Goal: Task Accomplishment & Management: Use online tool/utility

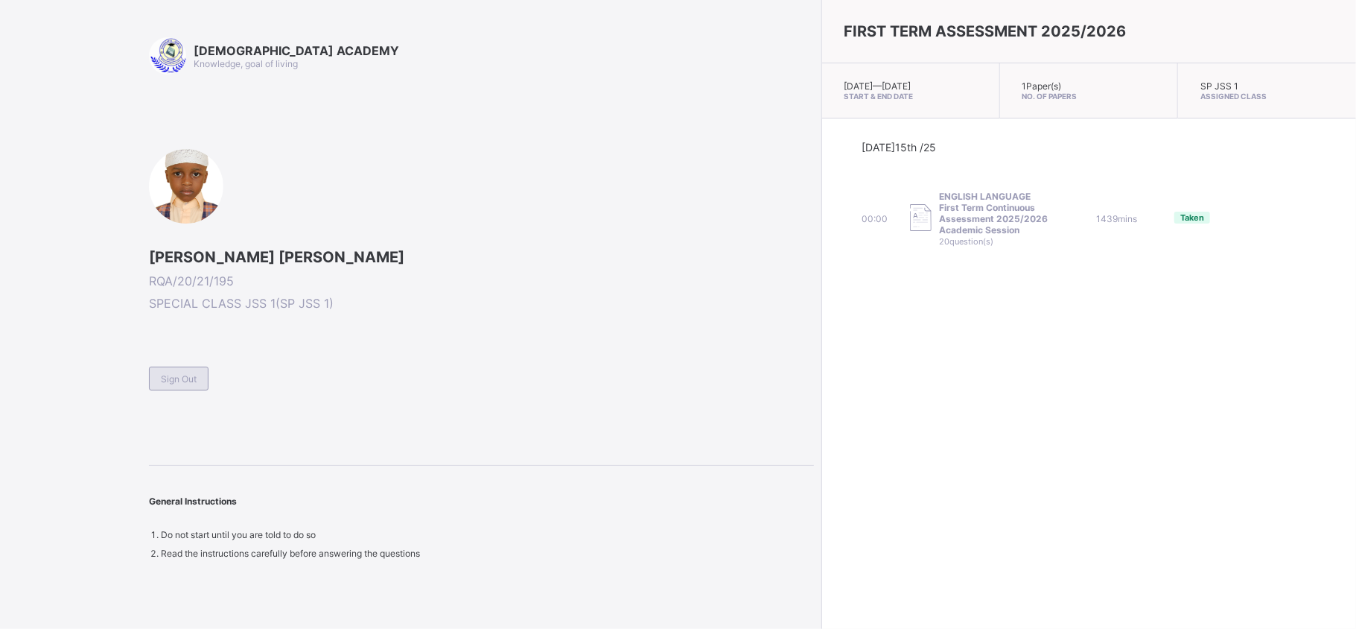
click at [191, 378] on span "Sign Out" at bounding box center [179, 378] width 36 height 11
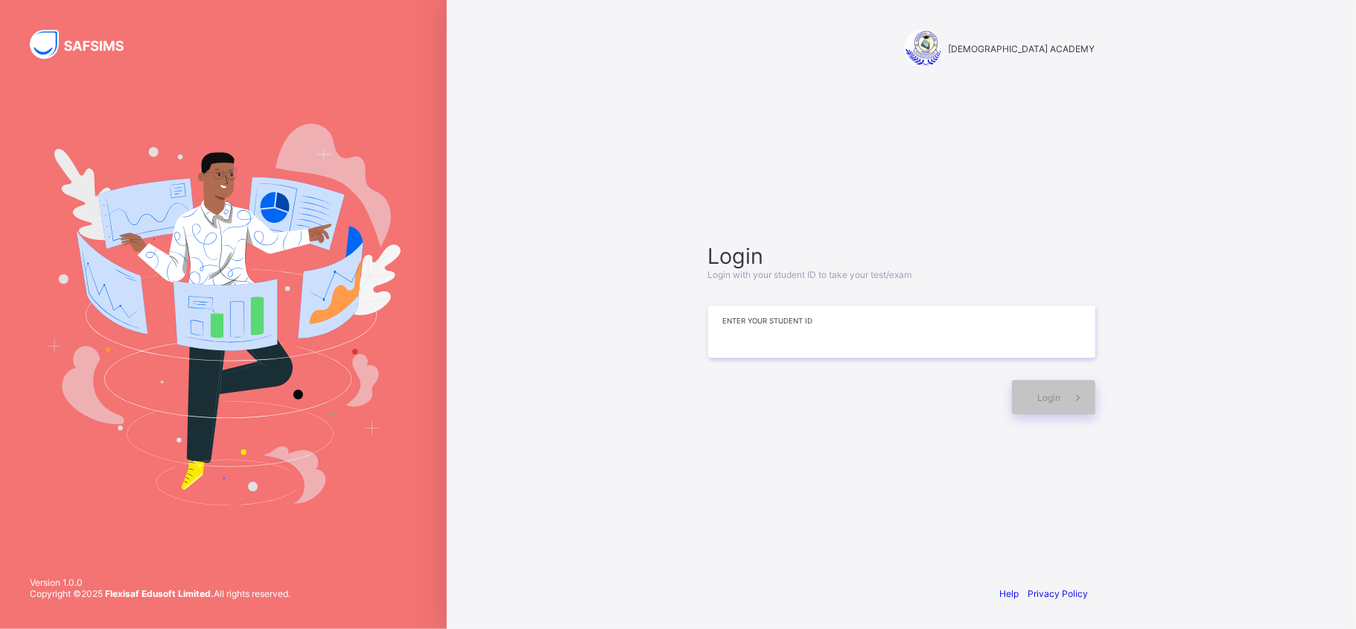
click at [790, 329] on input at bounding box center [901, 331] width 387 height 52
click at [836, 397] on div at bounding box center [856, 397] width 296 height 34
click at [784, 337] on input at bounding box center [901, 331] width 387 height 52
type input "**********"
click at [1074, 403] on icon at bounding box center [1078, 397] width 16 height 14
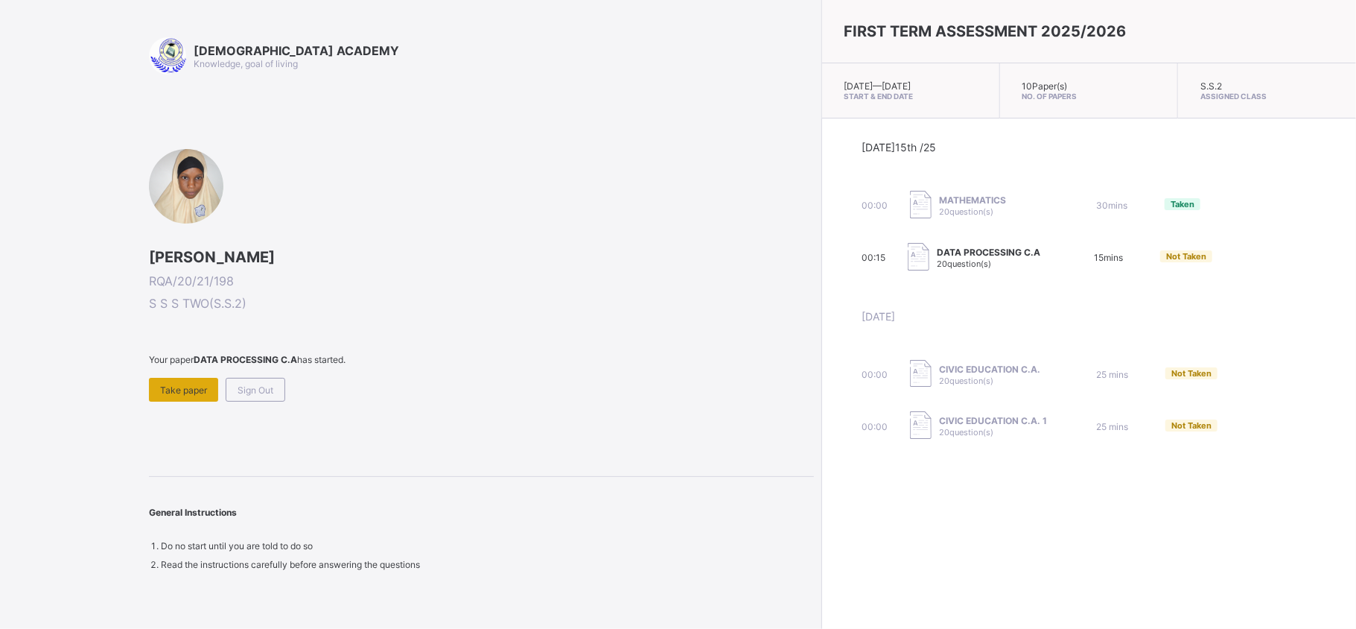
click at [164, 381] on div "Take paper" at bounding box center [183, 390] width 69 height 24
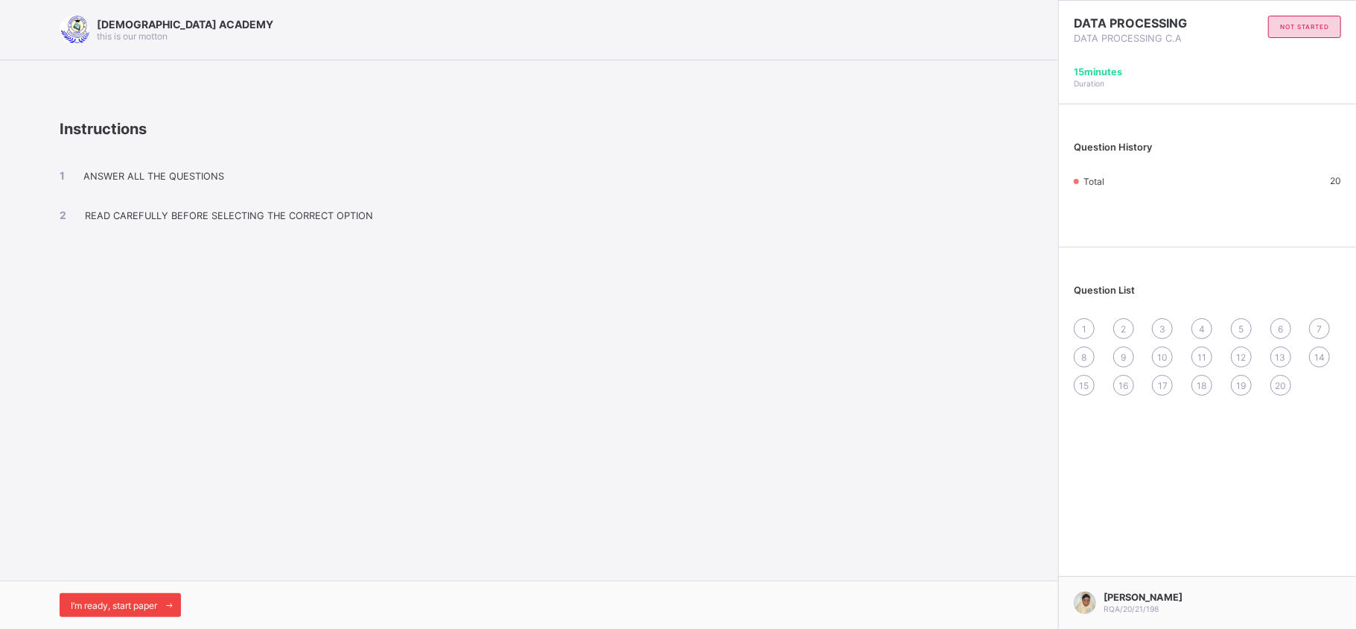
click at [130, 603] on span "I’m ready, start paper" at bounding box center [114, 605] width 86 height 11
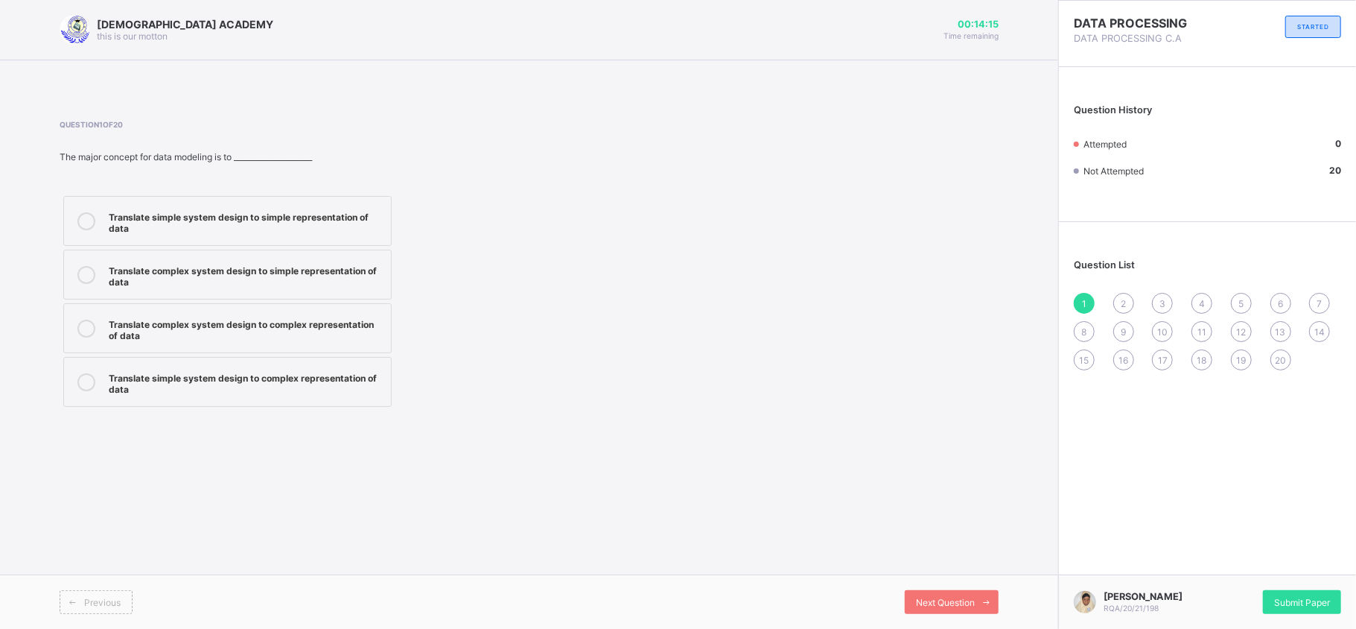
click at [218, 285] on div "Translate complex system design to simple representation of data" at bounding box center [246, 274] width 275 height 26
click at [927, 606] on span "Next Question" at bounding box center [945, 602] width 59 height 11
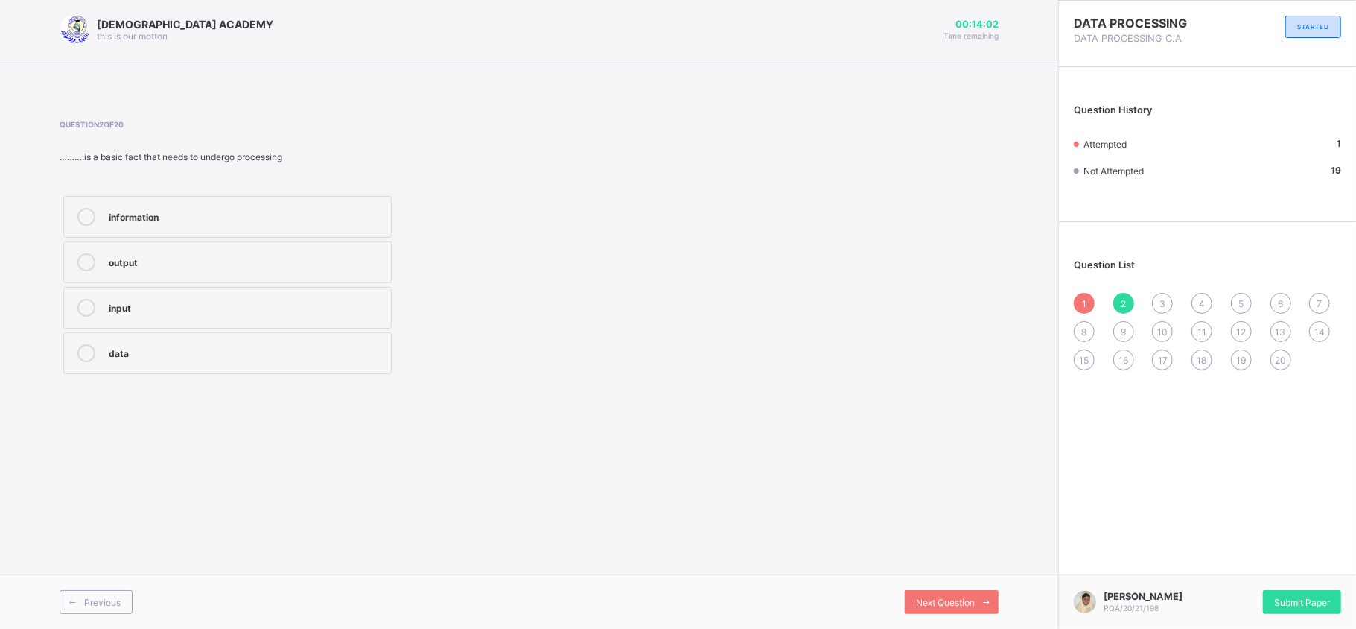
click at [252, 358] on div "data" at bounding box center [246, 351] width 275 height 15
click at [912, 600] on div "Next Question" at bounding box center [952, 602] width 94 height 24
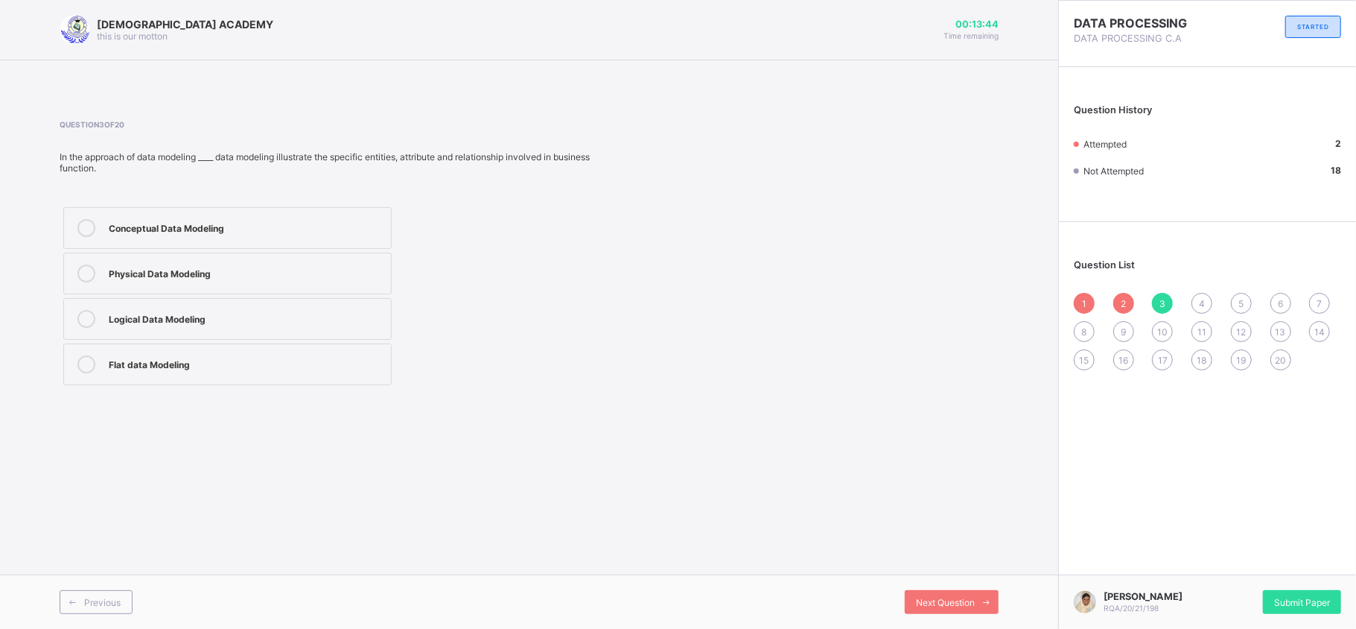
click at [349, 282] on div "Physical Data Modeling" at bounding box center [246, 273] width 275 height 18
click at [340, 331] on label "Logical Data Modeling" at bounding box center [227, 319] width 328 height 42
click at [966, 594] on div "Next Question" at bounding box center [952, 602] width 94 height 24
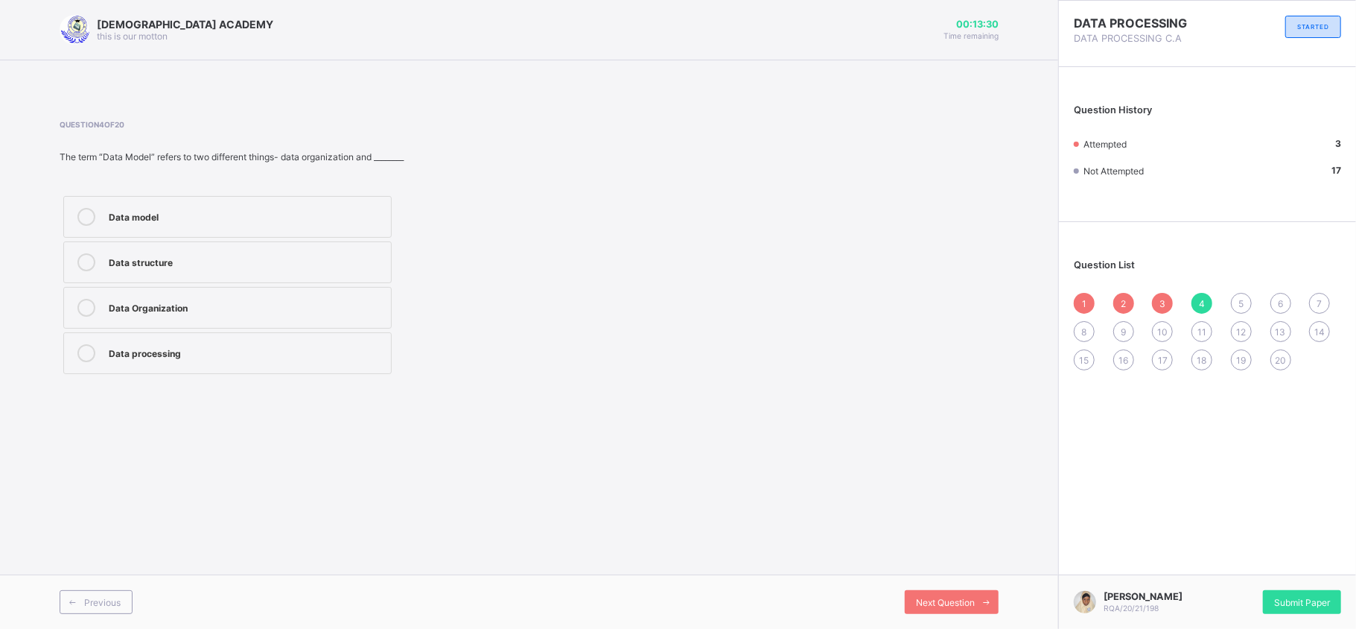
click at [274, 261] on div "Data structure" at bounding box center [246, 260] width 275 height 15
click at [974, 600] on span "Next Question" at bounding box center [945, 602] width 59 height 11
click at [304, 250] on label "Data" at bounding box center [227, 262] width 328 height 42
click at [918, 600] on span "Next Question" at bounding box center [945, 602] width 59 height 11
click at [138, 153] on div "Another name for field type is known as ____" at bounding box center [339, 156] width 559 height 11
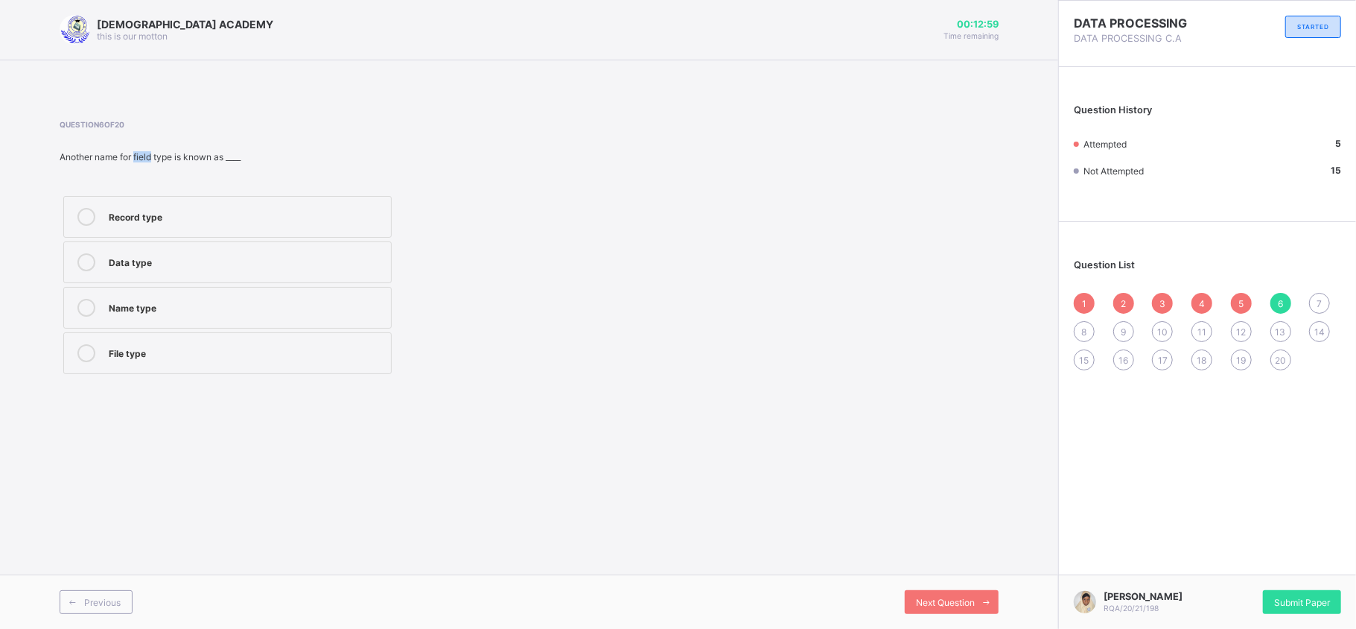
click at [138, 153] on div "Another name for field type is known as ____" at bounding box center [339, 156] width 559 height 11
copy div "Another name for field type is known as ____"
click at [442, 192] on div "Record type Data type Name type File type" at bounding box center [339, 284] width 559 height 185
click at [255, 263] on div "Data type" at bounding box center [246, 260] width 275 height 15
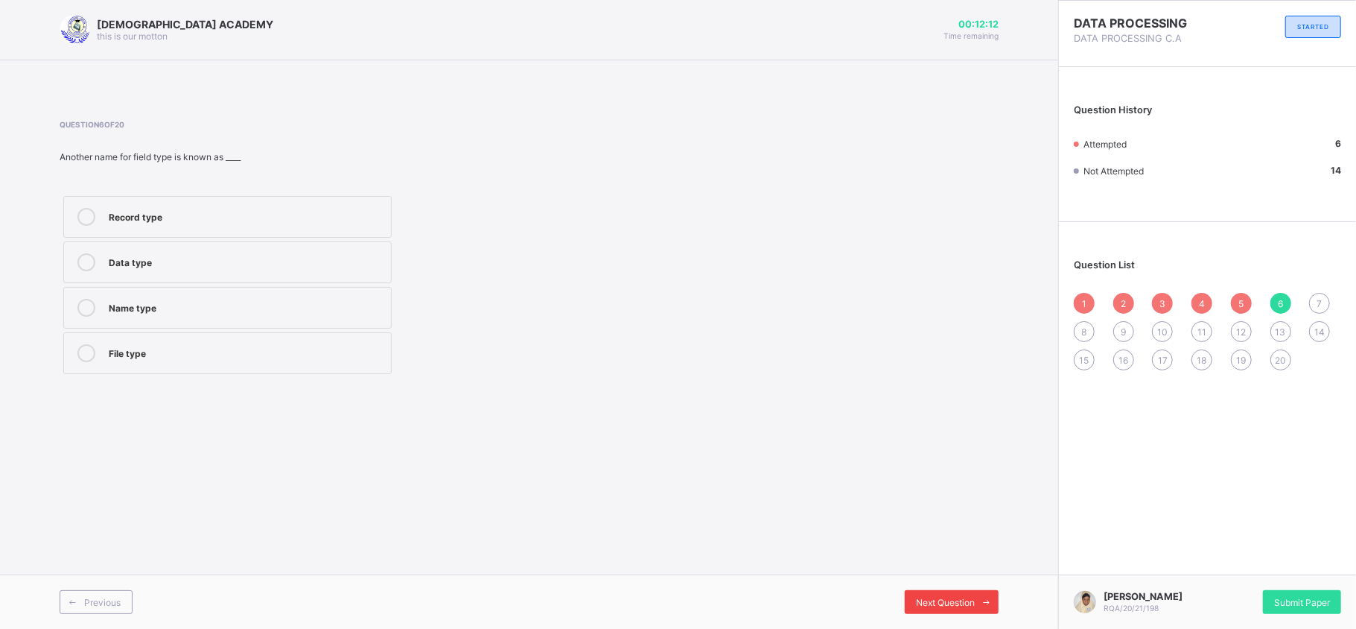
click at [930, 597] on span "Next Question" at bounding box center [945, 602] width 59 height 11
click at [296, 350] on div "Database package" at bounding box center [246, 351] width 275 height 15
click at [924, 597] on span "Next Question" at bounding box center [945, 602] width 59 height 11
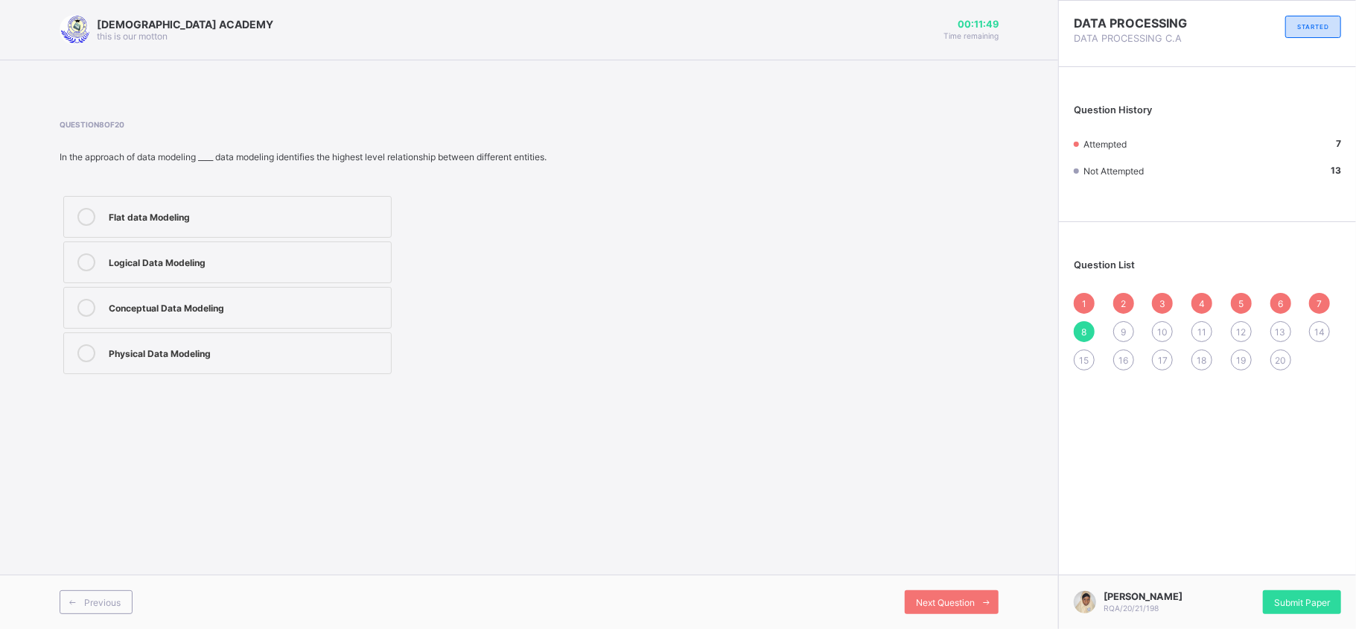
click at [248, 314] on div "Conceptual Data Modeling" at bounding box center [246, 308] width 275 height 18
click at [913, 603] on div "Next Question" at bounding box center [952, 602] width 94 height 24
click at [331, 255] on div "Data Modeling" at bounding box center [246, 260] width 275 height 15
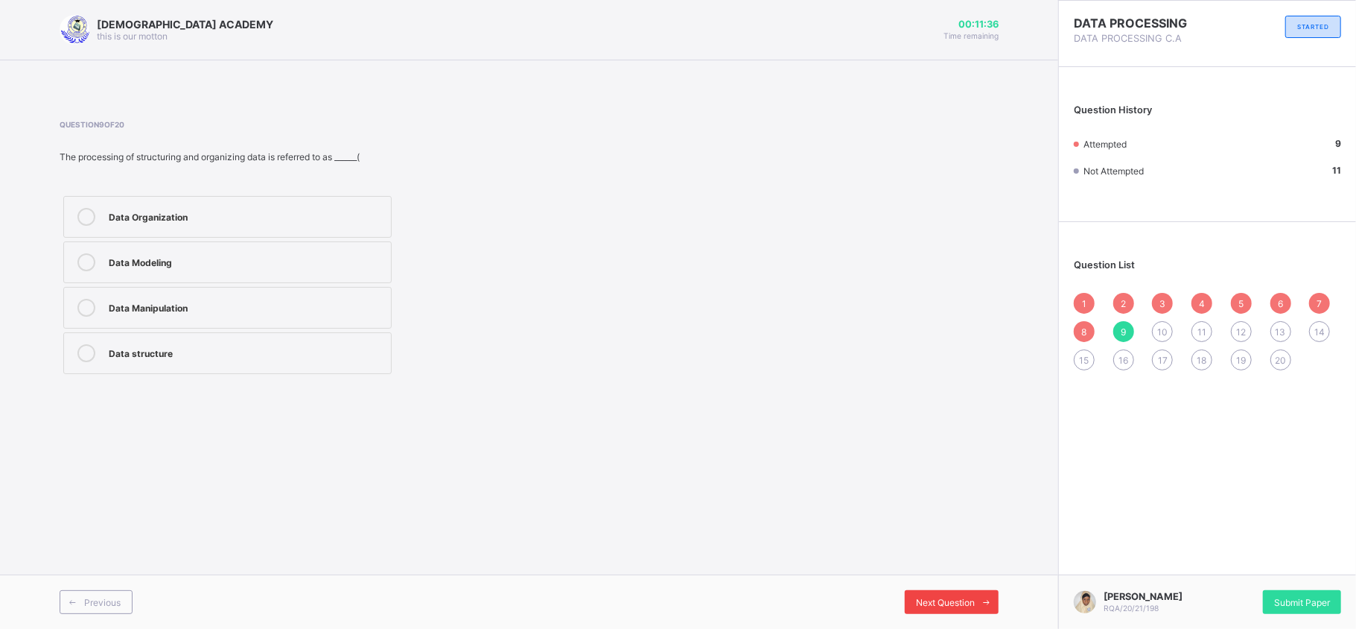
click at [939, 600] on span "Next Question" at bounding box center [945, 602] width 59 height 11
click at [299, 301] on div "data processing" at bounding box center [246, 306] width 275 height 15
click at [162, 161] on div "The methodology of converting data into information is" at bounding box center [339, 156] width 559 height 11
click at [380, 168] on div "Question 10 of 20 The methodology of converting data into information is data a…" at bounding box center [339, 249] width 559 height 258
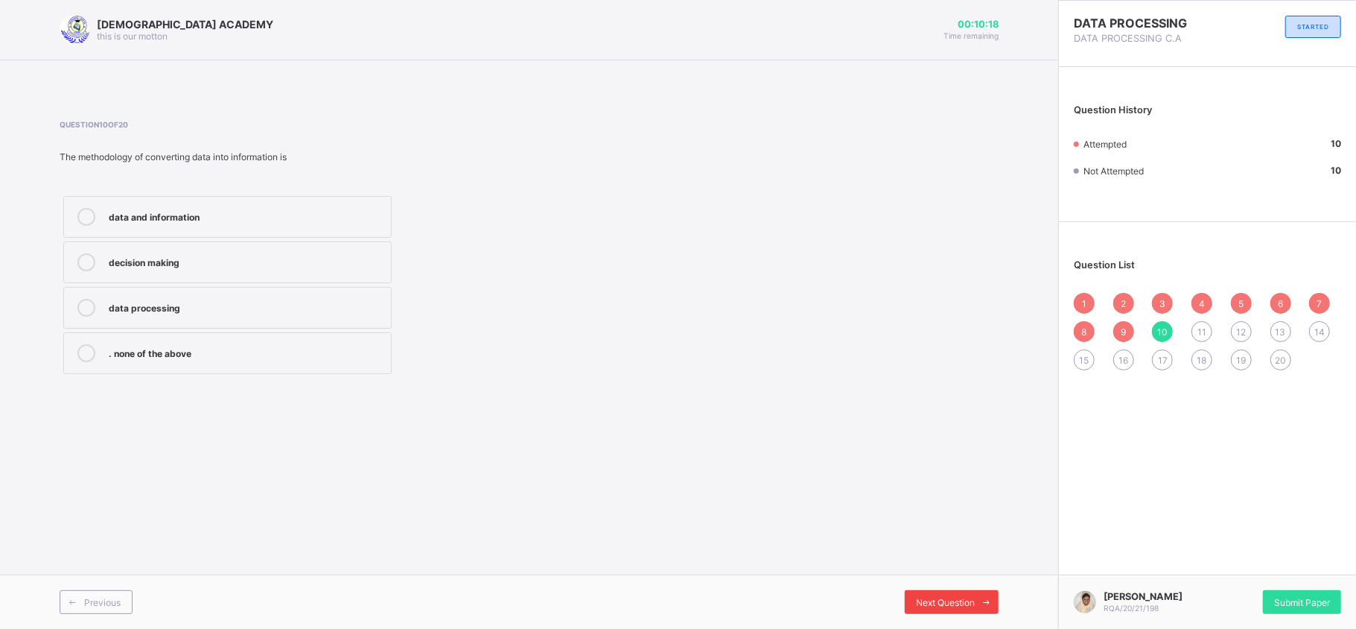
click at [916, 594] on div "Next Question" at bounding box center [952, 602] width 94 height 24
click at [248, 252] on label "misuse" at bounding box center [227, 262] width 328 height 42
click at [928, 599] on span "Next Question" at bounding box center [945, 602] width 59 height 11
click at [299, 221] on div "Ms [PERSON_NAME]" at bounding box center [246, 215] width 275 height 15
click at [921, 609] on div "Next Question" at bounding box center [952, 602] width 94 height 24
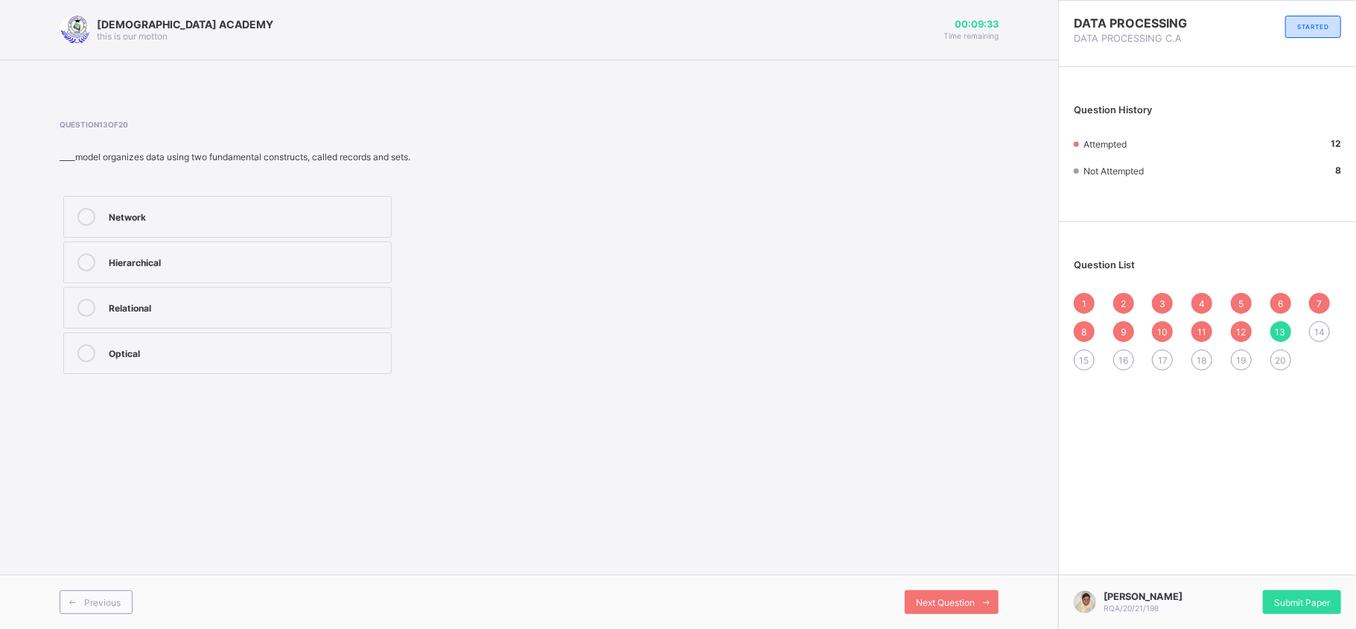
click at [210, 152] on div "____model organizes data using two fundamental constructs, called records and s…" at bounding box center [339, 156] width 559 height 11
copy div "____model organizes data using two fundamental constructs, called records and s…"
click at [606, 179] on div "Question 13 of 20 ____model organizes data using two fundamental constructs, ca…" at bounding box center [339, 249] width 559 height 258
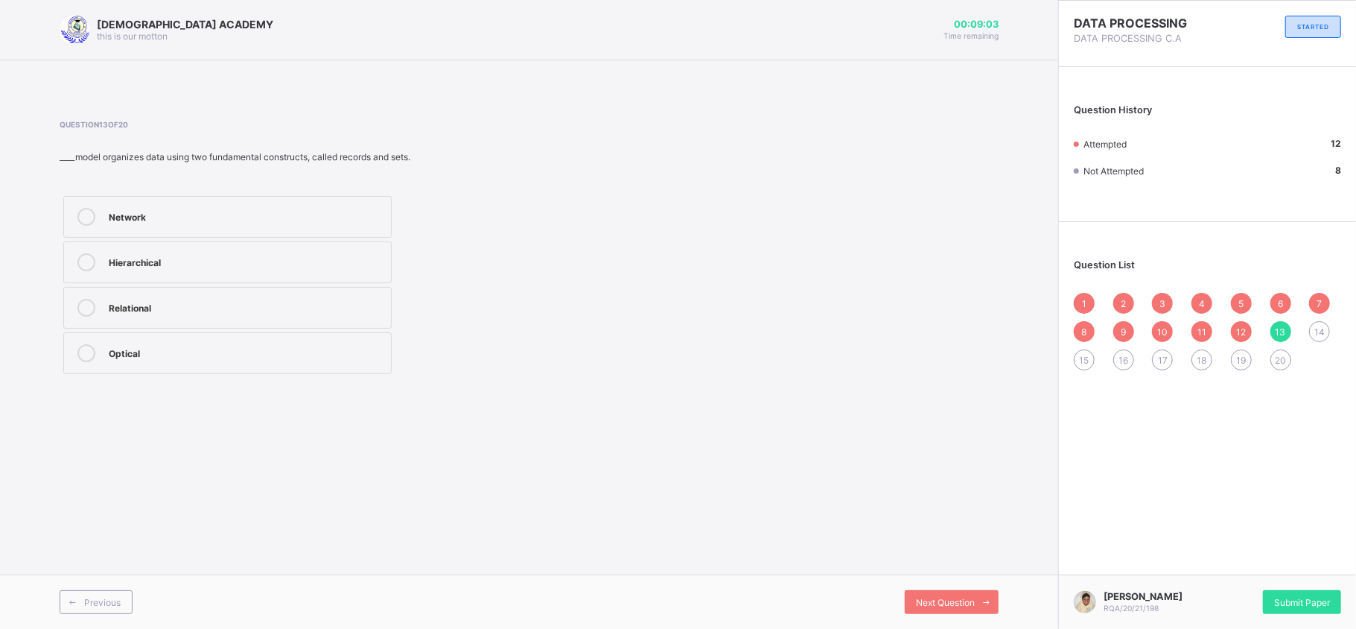
click at [153, 225] on div "Network" at bounding box center [246, 217] width 275 height 18
click at [931, 597] on span "Next Question" at bounding box center [945, 602] width 59 height 11
click at [228, 355] on div "Hierarchical" at bounding box center [246, 351] width 275 height 15
click at [931, 591] on div "Next Question" at bounding box center [952, 602] width 94 height 24
click at [254, 364] on label "data manipulation" at bounding box center [227, 353] width 328 height 42
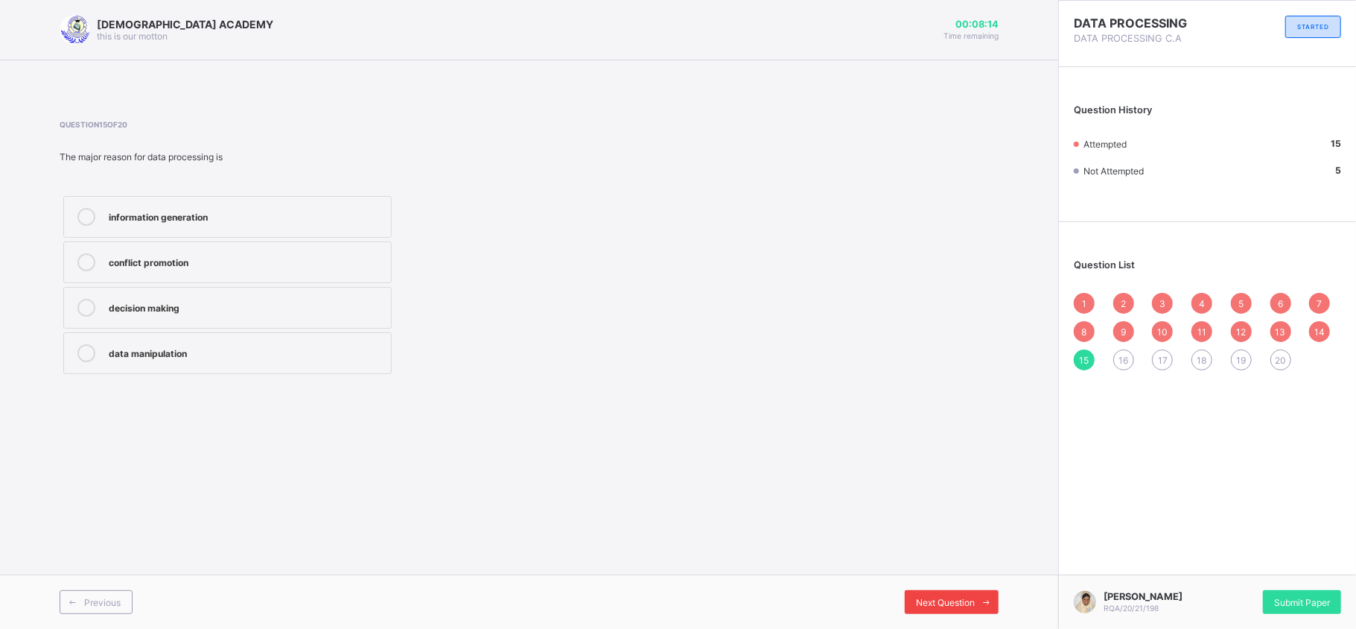
click at [940, 600] on span "Next Question" at bounding box center [945, 602] width 59 height 11
click at [259, 265] on div "Network" at bounding box center [246, 260] width 275 height 15
click at [962, 600] on span "Next Question" at bounding box center [945, 602] width 59 height 11
click at [320, 299] on div "Email message" at bounding box center [246, 306] width 275 height 15
click at [933, 602] on span "Next Question" at bounding box center [945, 602] width 59 height 11
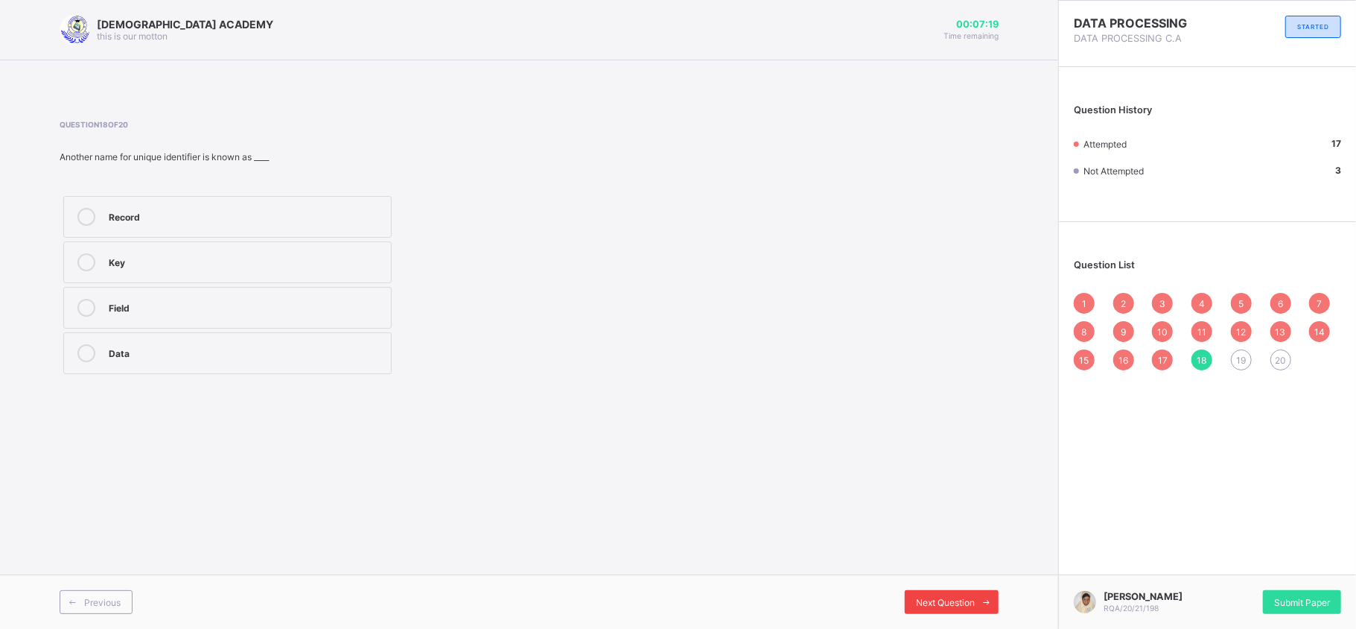
click at [918, 600] on span "Next Question" at bounding box center [945, 602] width 59 height 11
click at [85, 597] on span "Previous" at bounding box center [102, 602] width 36 height 11
click at [126, 316] on div "Table" at bounding box center [246, 308] width 275 height 18
click at [942, 590] on div "Next Question" at bounding box center [952, 602] width 94 height 24
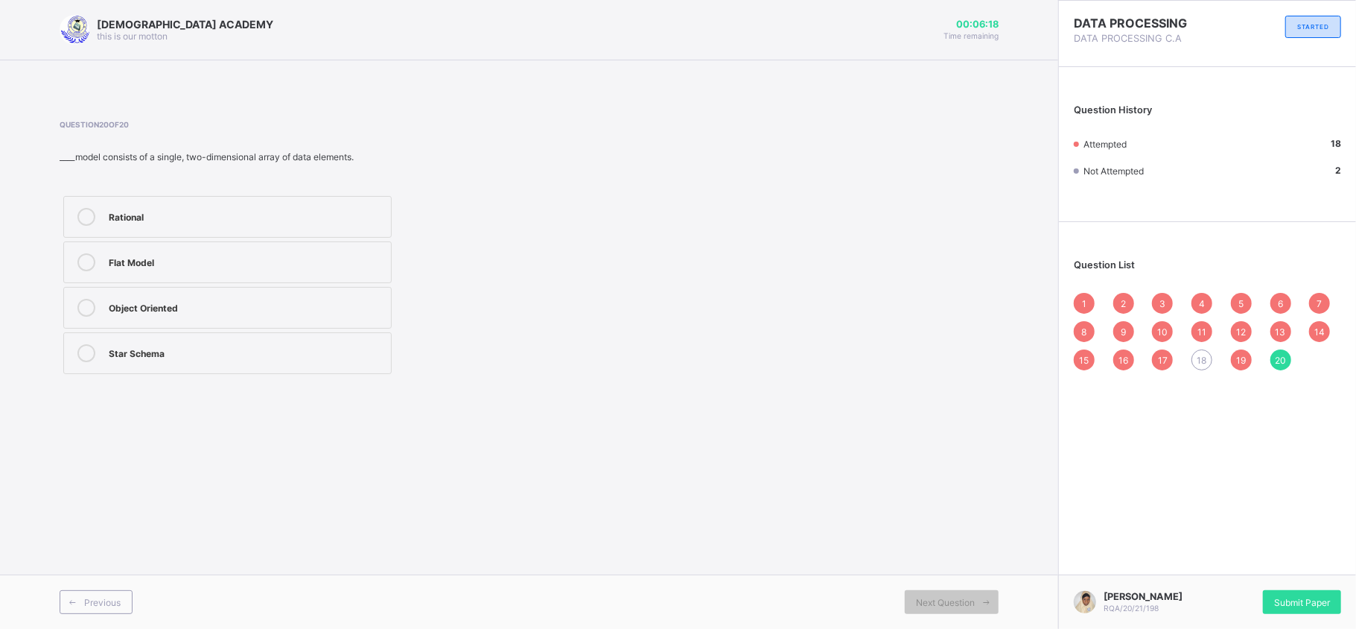
click at [274, 228] on label "Rational" at bounding box center [227, 217] width 328 height 42
click at [1201, 356] on span "18" at bounding box center [1203, 360] width 10 height 11
click at [147, 158] on div "Another name for unique identifier is known as ____" at bounding box center [339, 156] width 559 height 11
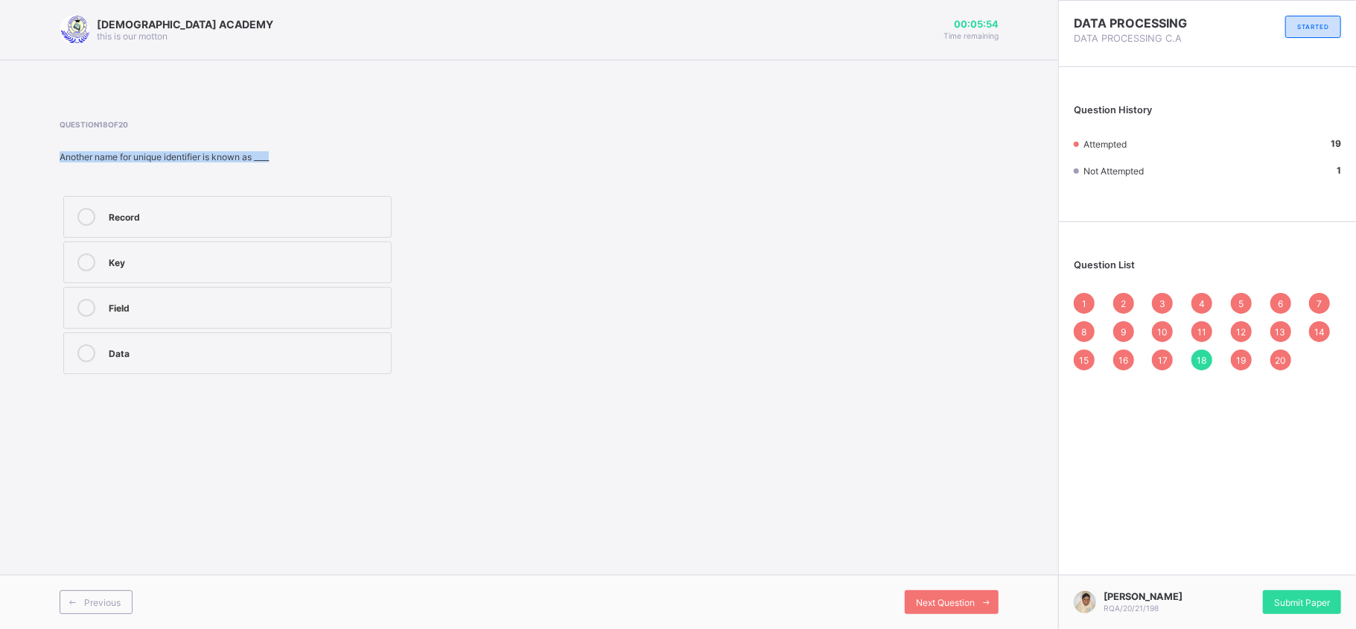
click at [147, 158] on div "Another name for unique identifier is known as ____" at bounding box center [339, 156] width 559 height 11
copy div "Another name for unique identifier is known as ____"
click at [510, 222] on div "Record Key Field Data" at bounding box center [339, 284] width 559 height 185
click at [246, 265] on div "Key" at bounding box center [246, 260] width 275 height 15
click at [988, 597] on icon at bounding box center [987, 602] width 11 height 10
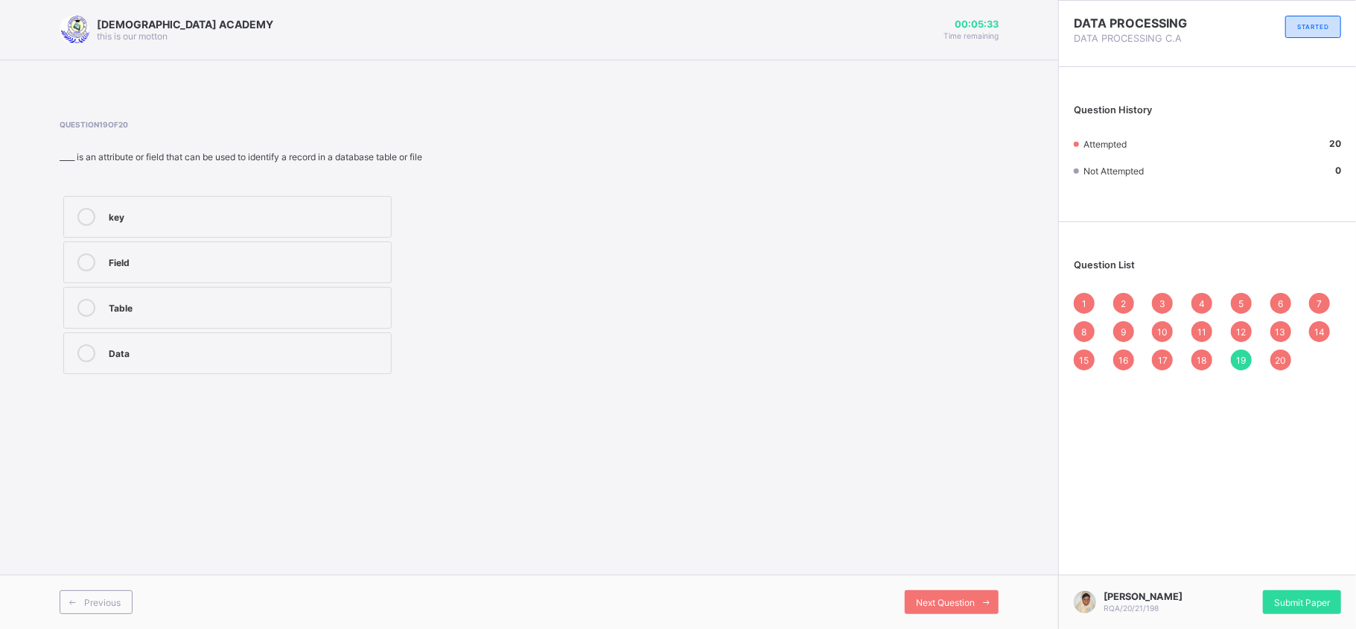
click at [1083, 296] on div "1" at bounding box center [1084, 303] width 21 height 21
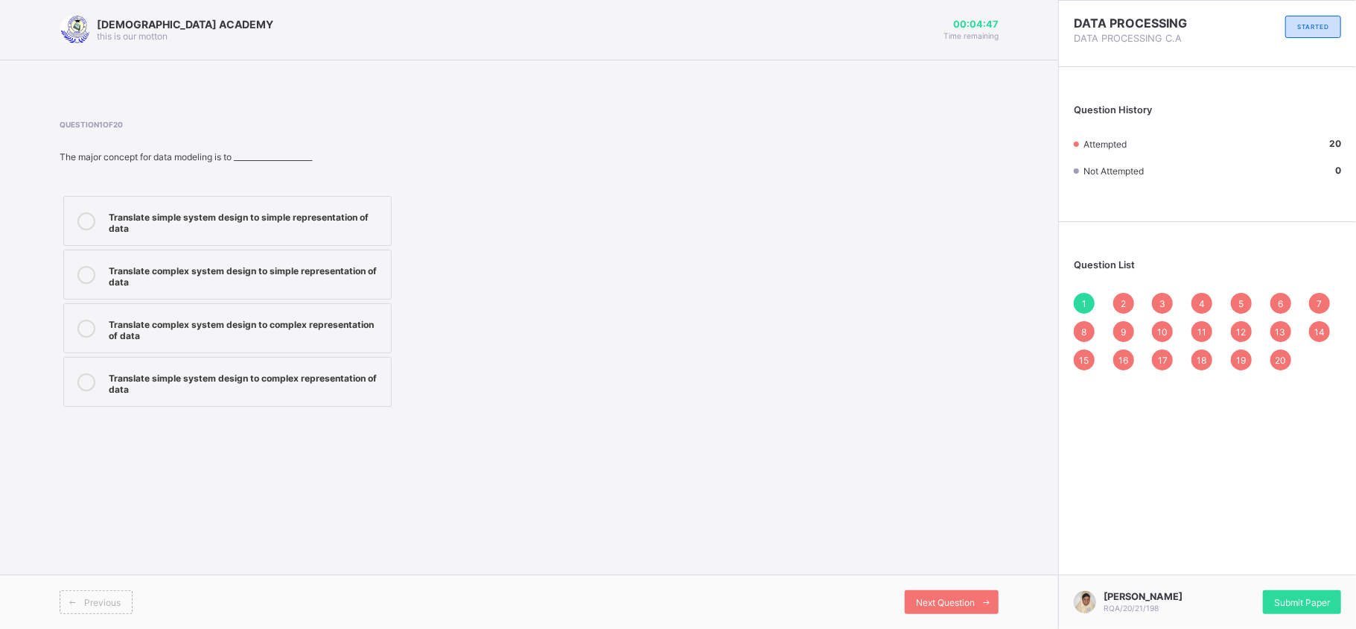
click at [787, 248] on div "Question 1 of 20 The major concept for data modeling is to ____________________…" at bounding box center [529, 265] width 939 height 290
click at [945, 605] on span "Next Question" at bounding box center [945, 602] width 59 height 11
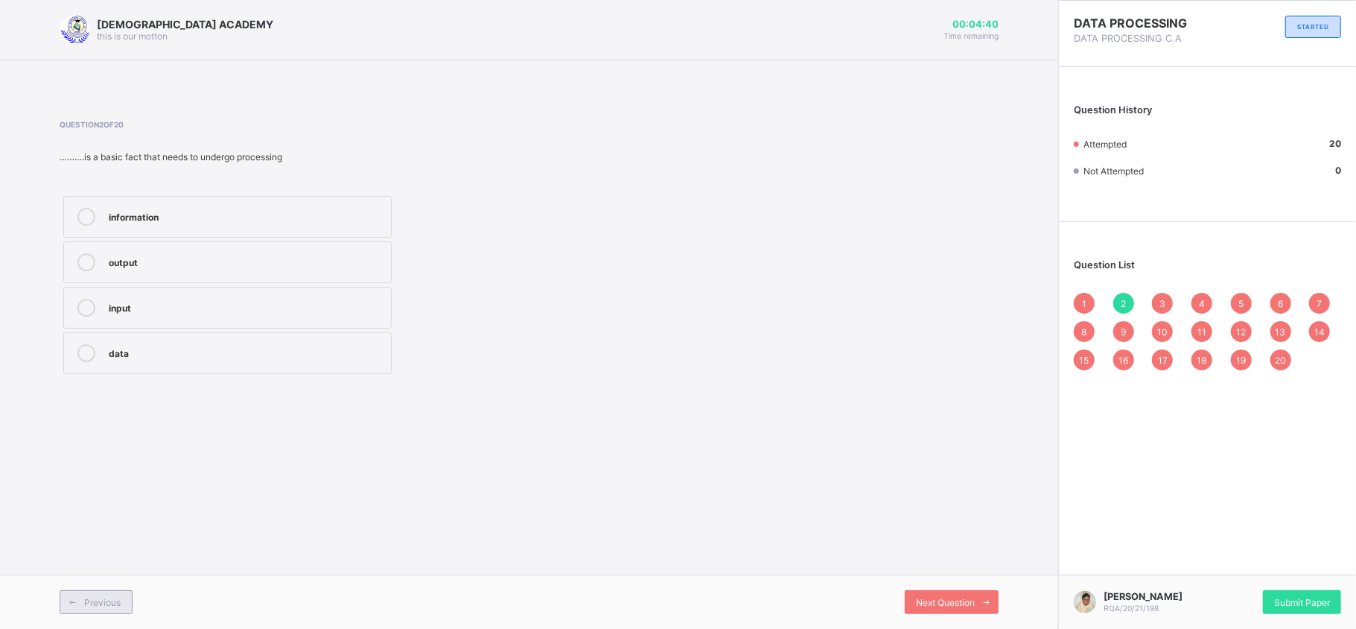
click at [122, 609] on div "Previous" at bounding box center [96, 602] width 73 height 24
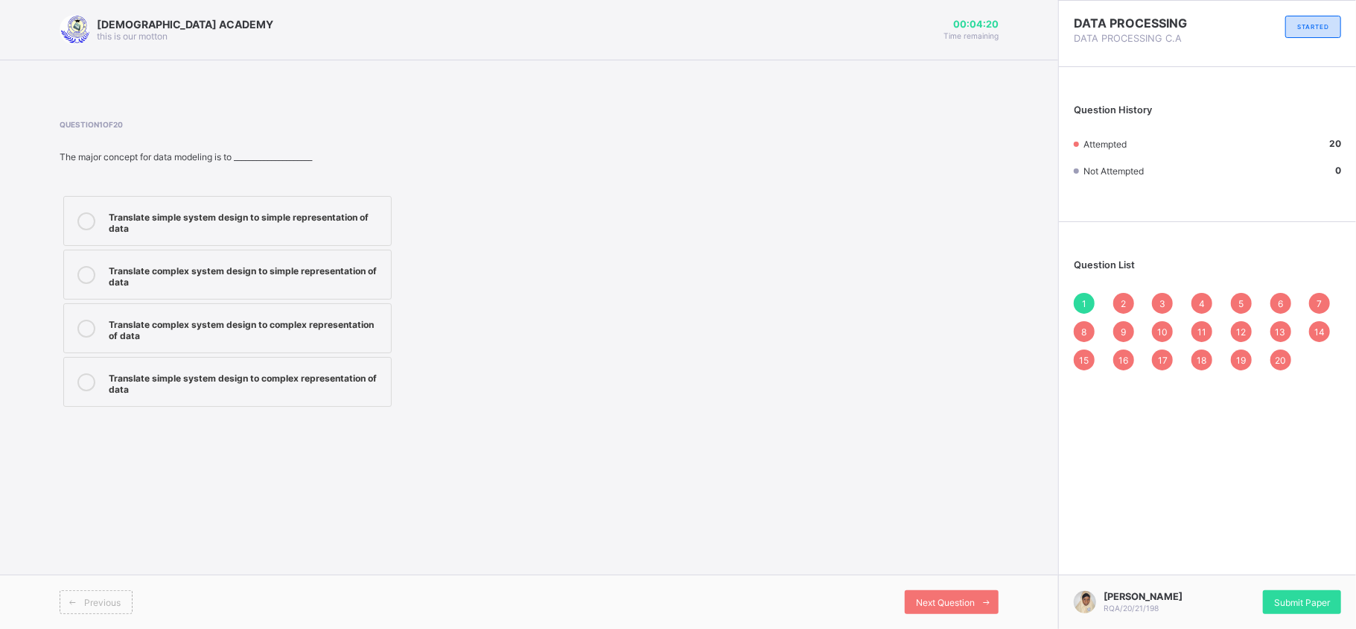
click at [149, 308] on label "Translate complex system design to complex representation of data" at bounding box center [227, 328] width 328 height 50
click at [945, 597] on span "Next Question" at bounding box center [945, 602] width 59 height 11
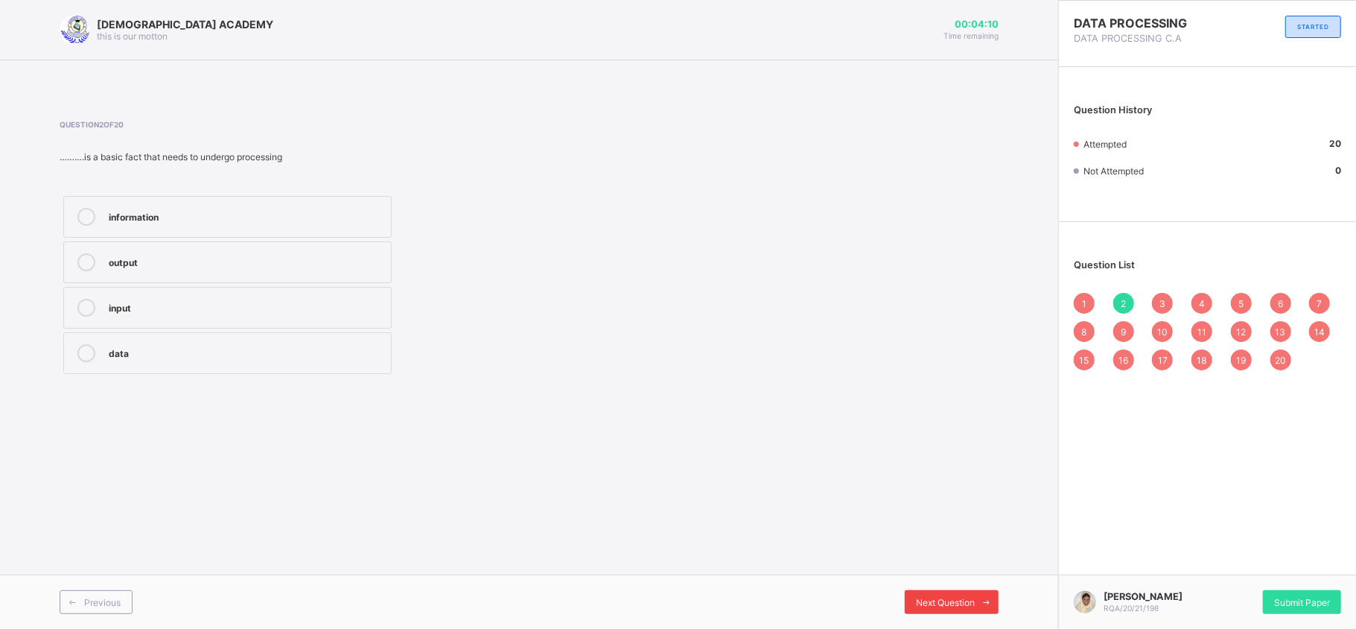
click at [921, 603] on span "Next Question" at bounding box center [945, 602] width 59 height 11
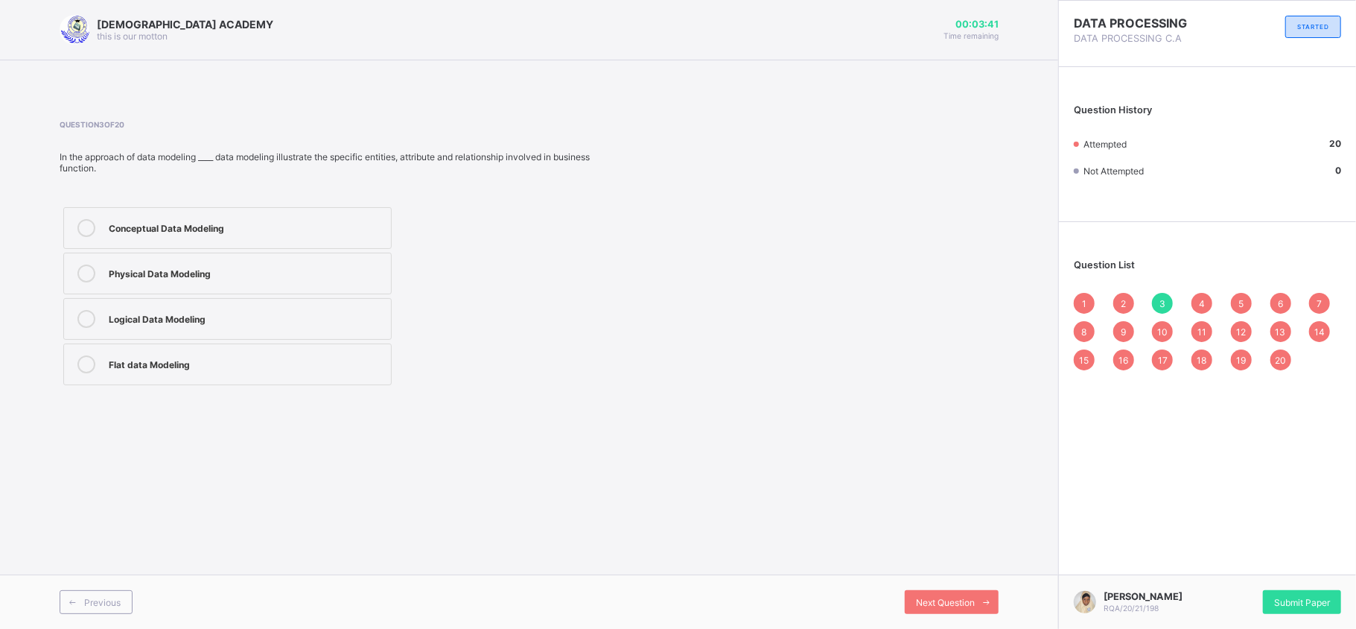
click at [171, 156] on div "In the approach of data modeling ____ data modeling illustrate the specific ent…" at bounding box center [339, 162] width 559 height 22
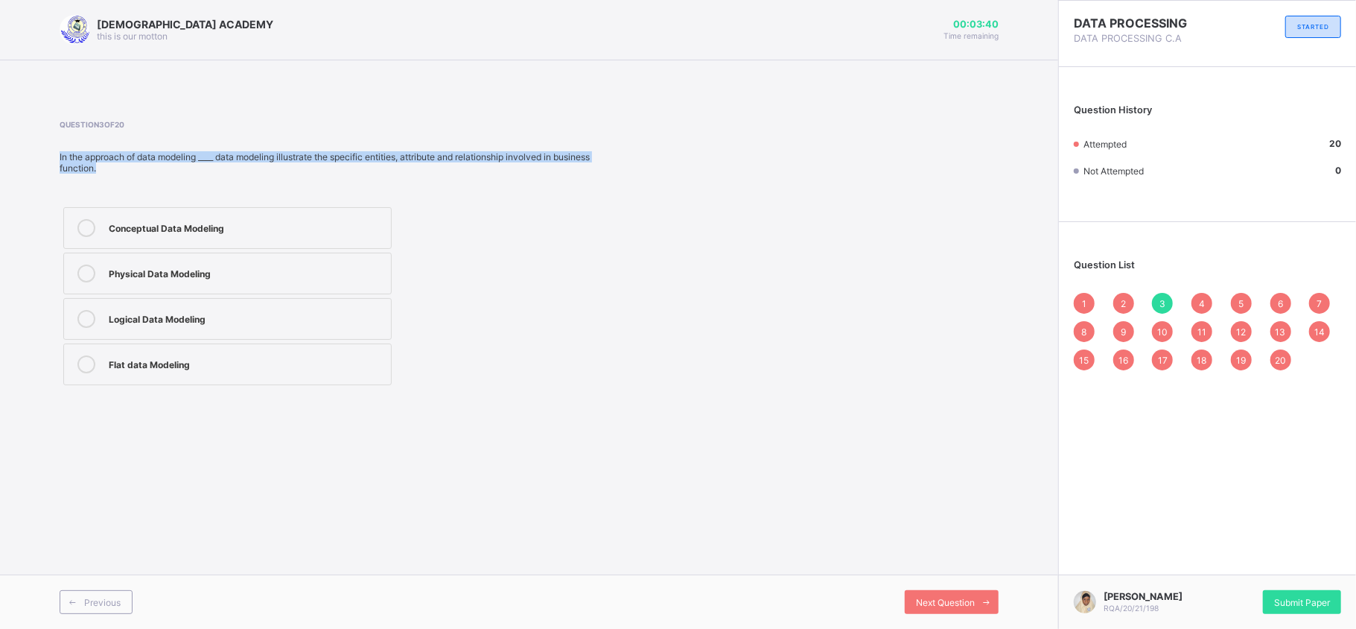
click at [171, 156] on div "In the approach of data modeling ____ data modeling illustrate the specific ent…" at bounding box center [339, 162] width 559 height 22
copy div "In the approach of data modeling ____ data modeling illustrate the specific ent…"
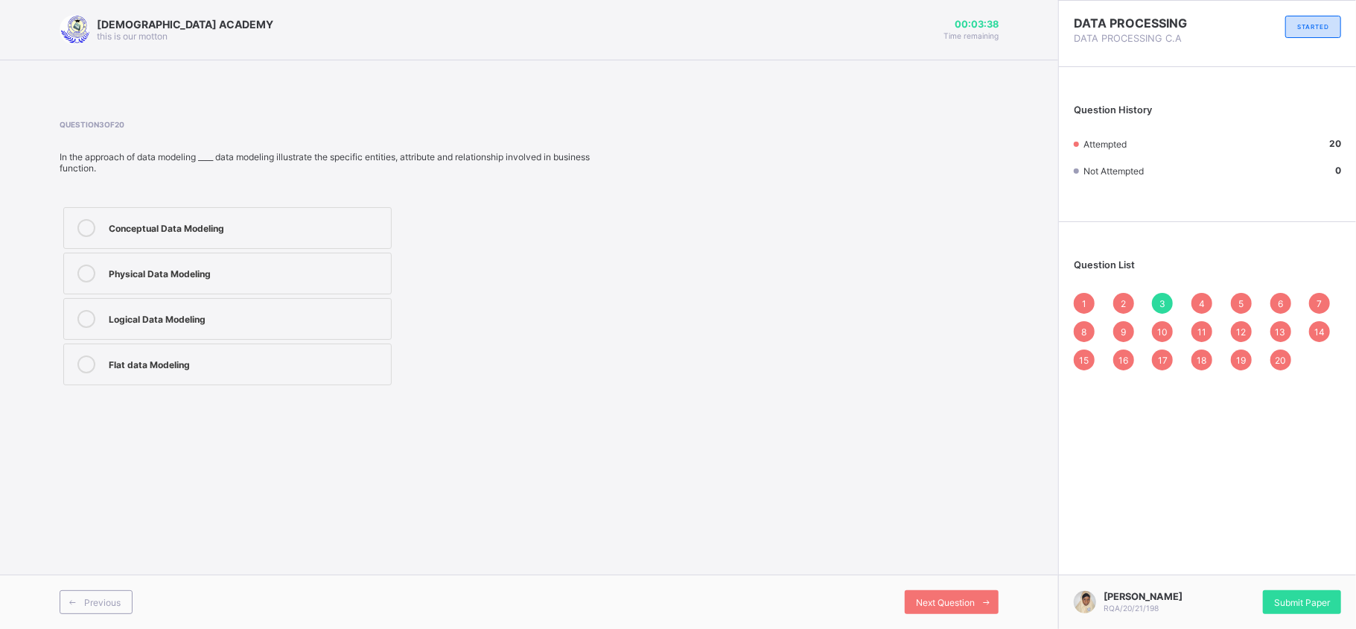
click at [535, 317] on div "Conceptual Data Modeling Physical Data Modeling Logical Data Modeling Flat data…" at bounding box center [339, 295] width 559 height 185
click at [232, 231] on div "Conceptual Data Modeling" at bounding box center [246, 226] width 275 height 15
click at [965, 593] on div "Next Question" at bounding box center [952, 602] width 94 height 24
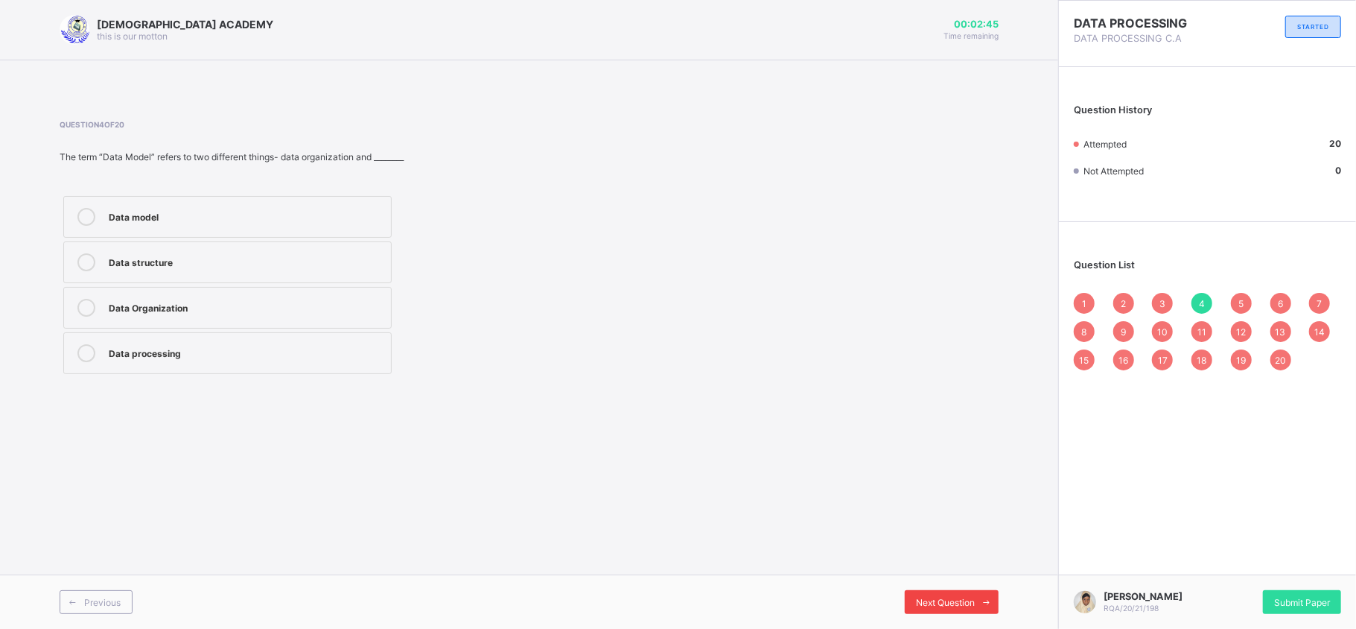
click at [966, 606] on span "Next Question" at bounding box center [945, 602] width 59 height 11
click at [116, 159] on div "The unprocessed fact is called ……." at bounding box center [339, 156] width 559 height 11
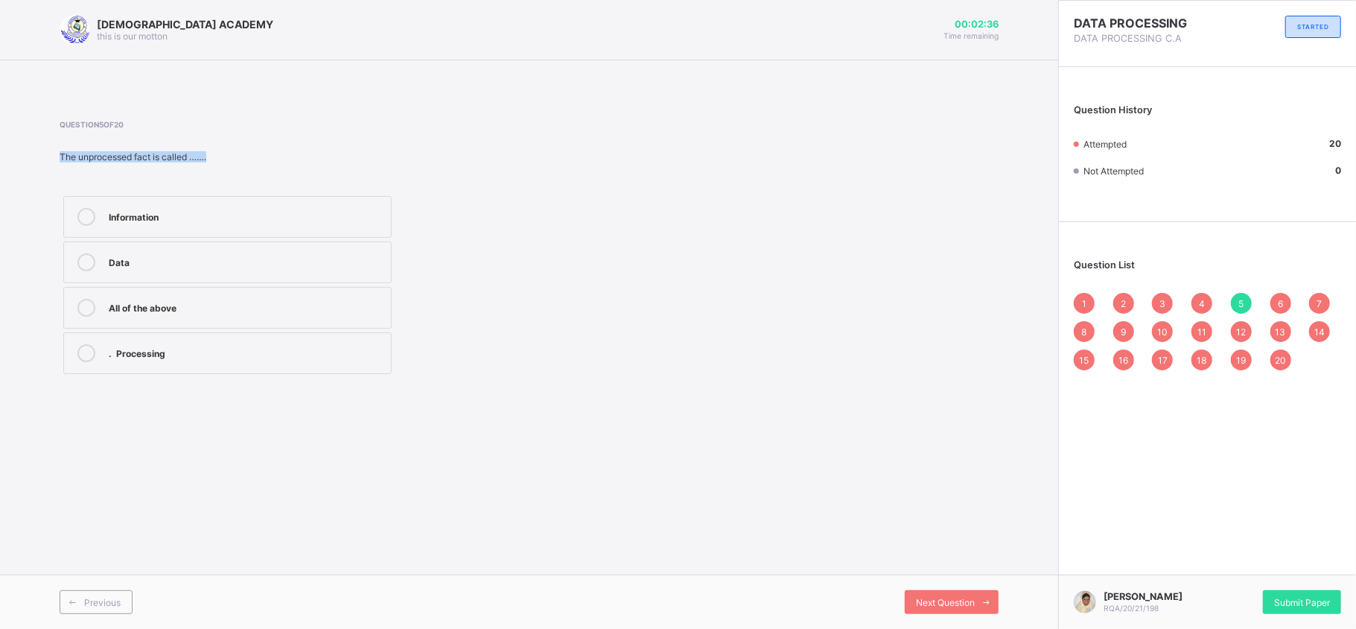
click at [116, 159] on div "The unprocessed fact is called ……." at bounding box center [339, 156] width 559 height 11
copy div "The unprocessed fact is called ……."
click at [316, 164] on div "Question 5 of 20 The unprocessed fact is called ……. Information Data All of the…" at bounding box center [339, 249] width 559 height 258
click at [936, 597] on span "Next Question" at bounding box center [945, 602] width 59 height 11
click at [957, 599] on span "Next Question" at bounding box center [945, 602] width 59 height 11
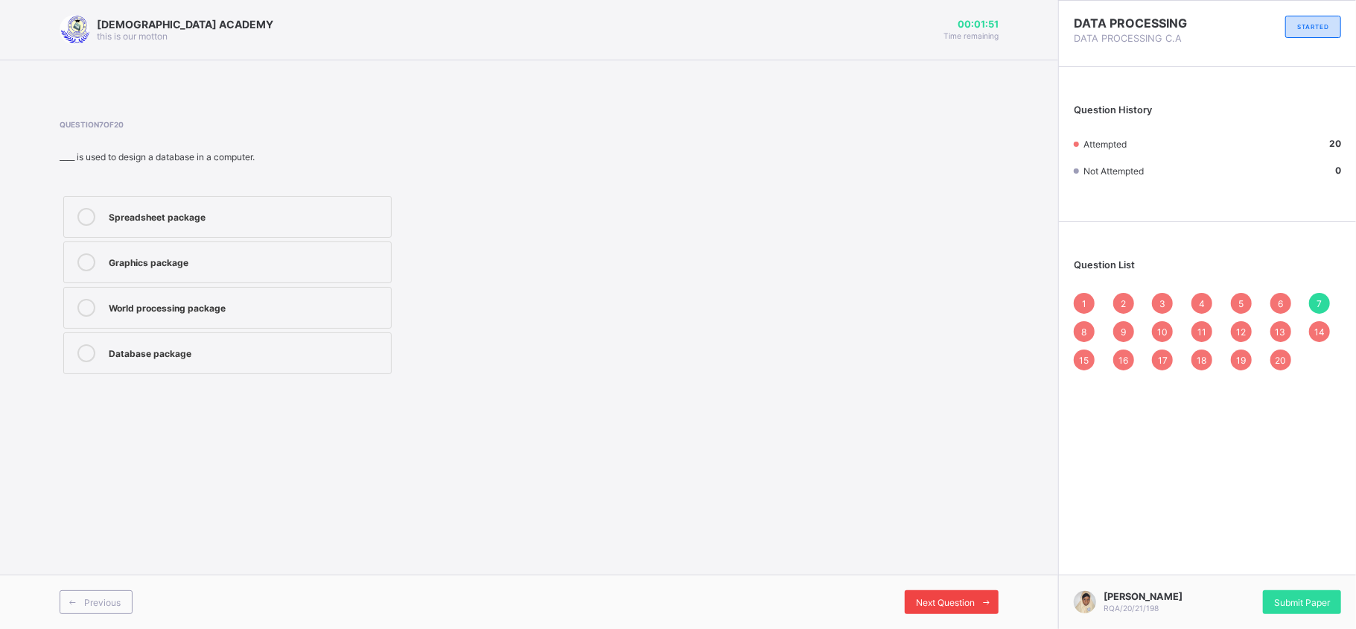
click at [986, 605] on icon at bounding box center [987, 602] width 11 height 10
click at [934, 593] on div "Next Question" at bounding box center [952, 602] width 94 height 24
click at [957, 602] on span "Next Question" at bounding box center [945, 602] width 59 height 11
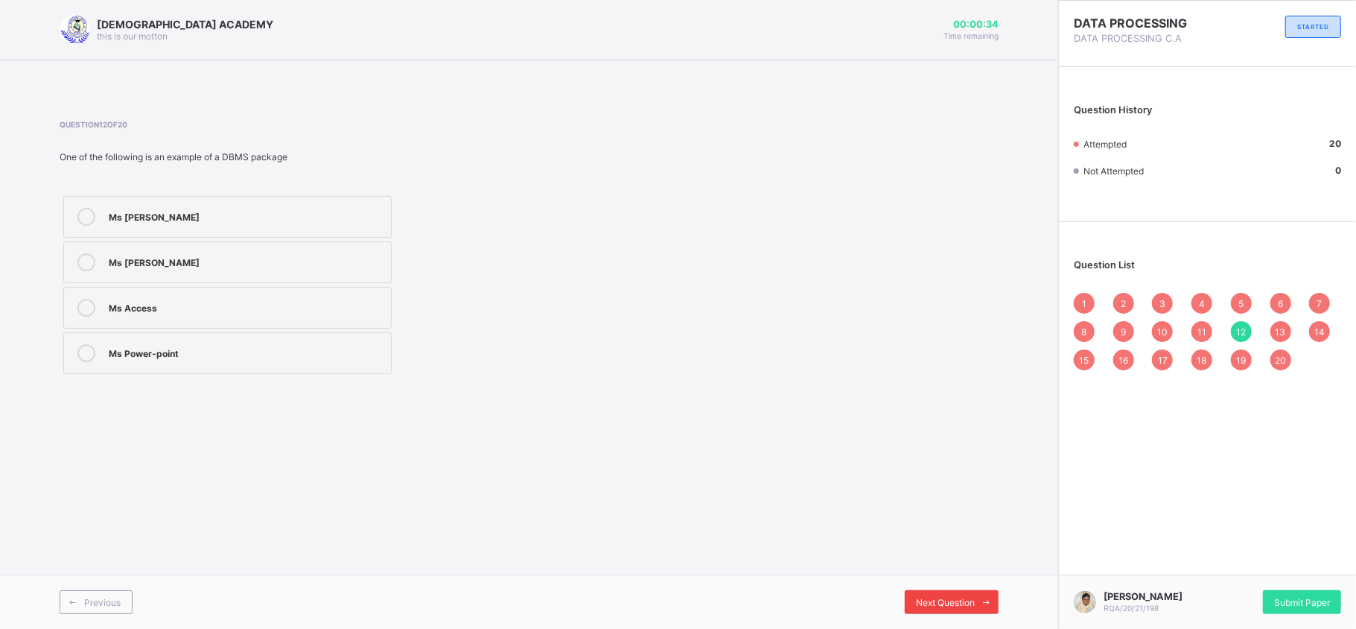
click at [957, 602] on span "Next Question" at bounding box center [945, 602] width 59 height 11
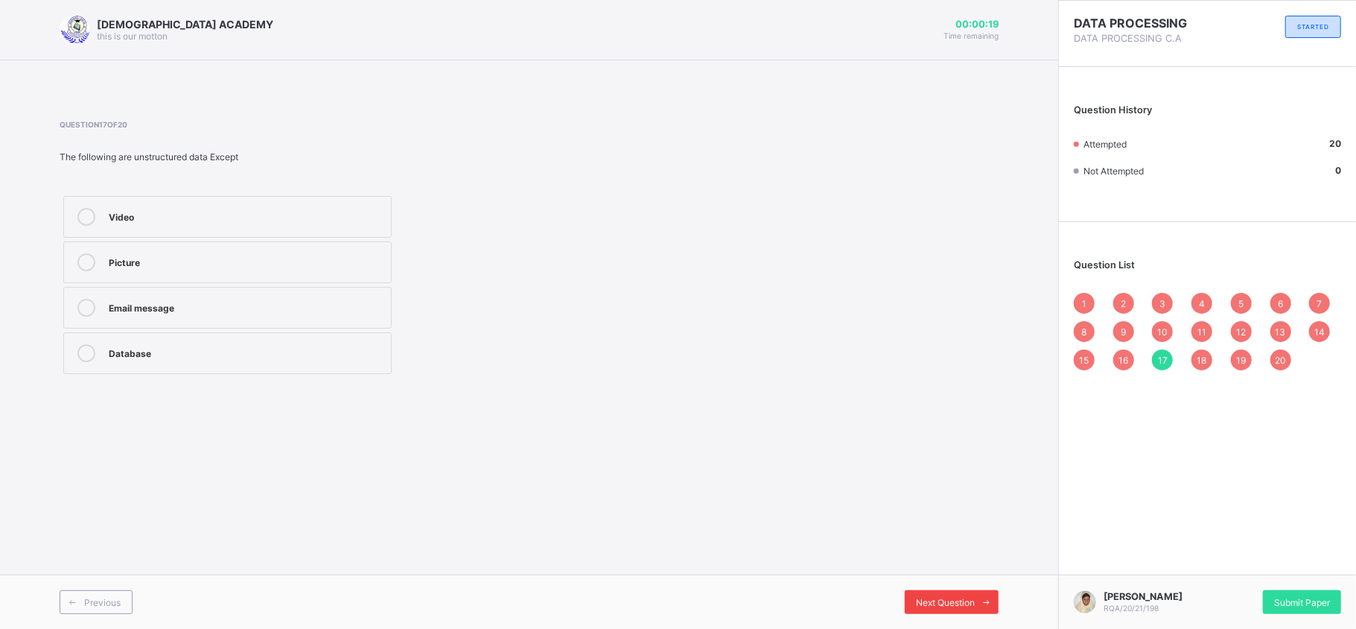
click at [957, 602] on span "Next Question" at bounding box center [945, 602] width 59 height 11
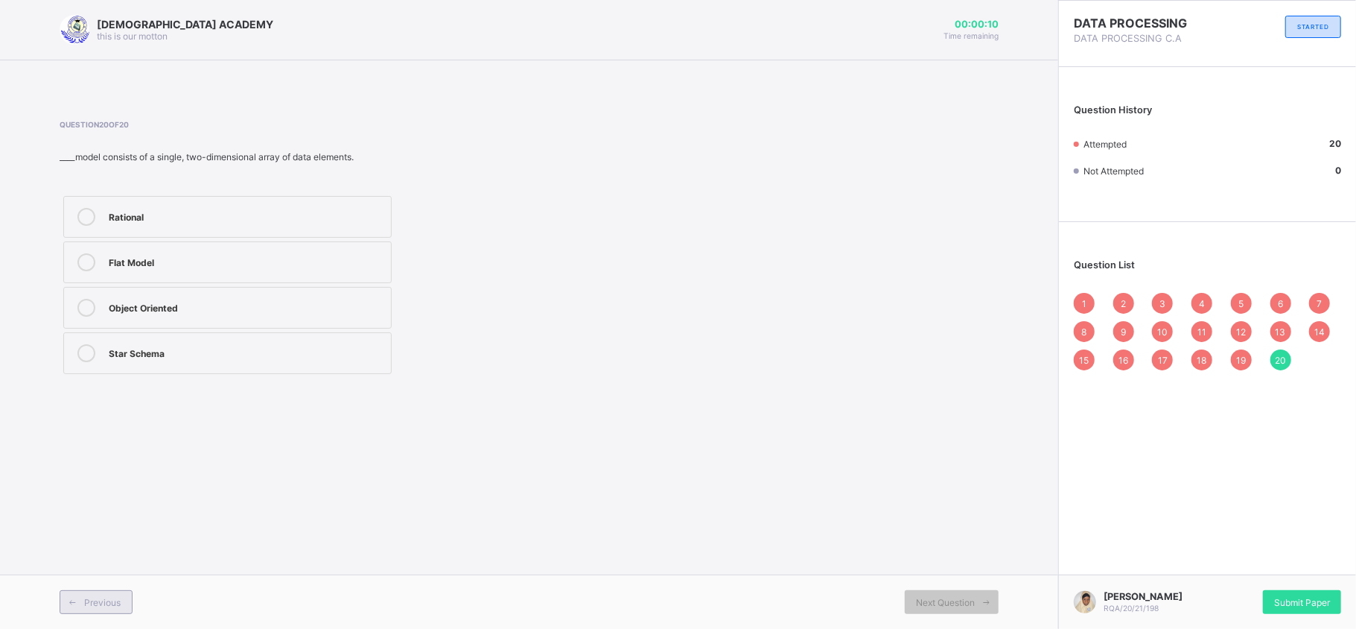
click at [112, 605] on span "Previous" at bounding box center [102, 602] width 36 height 11
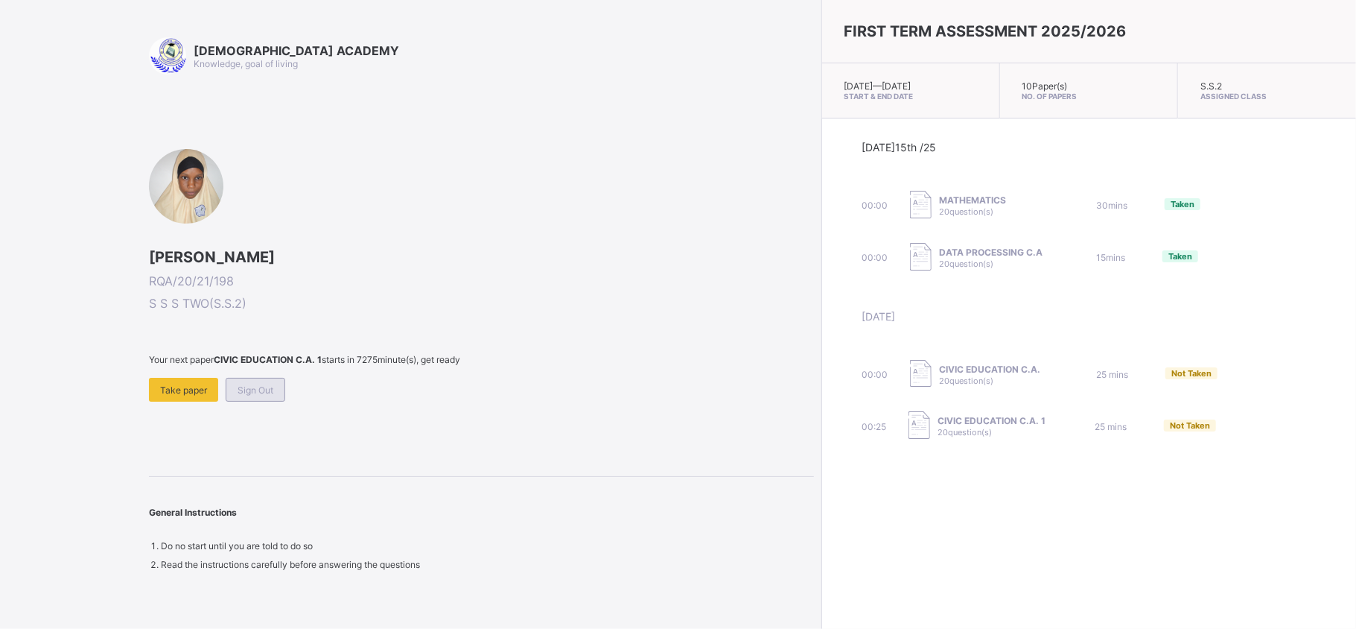
click at [256, 384] on span "Sign Out" at bounding box center [256, 389] width 36 height 11
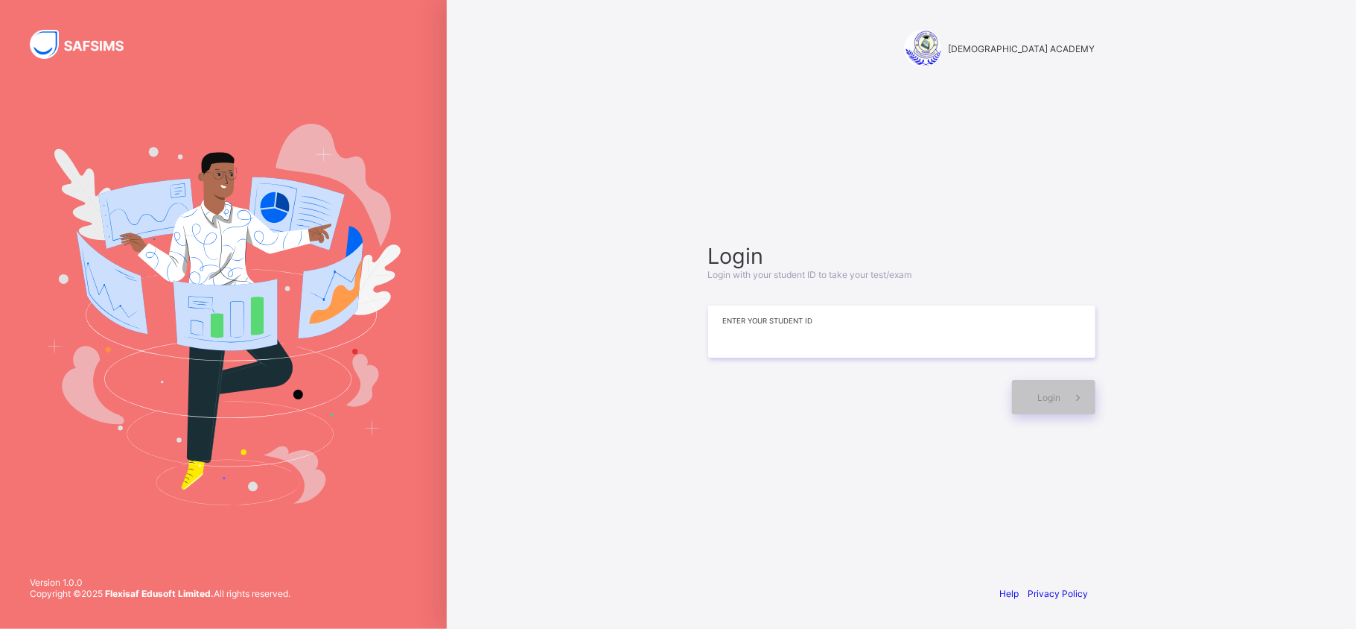
click at [796, 338] on input at bounding box center [901, 331] width 387 height 52
type input "**********"
click at [1023, 380] on div "Login" at bounding box center [1053, 397] width 83 height 34
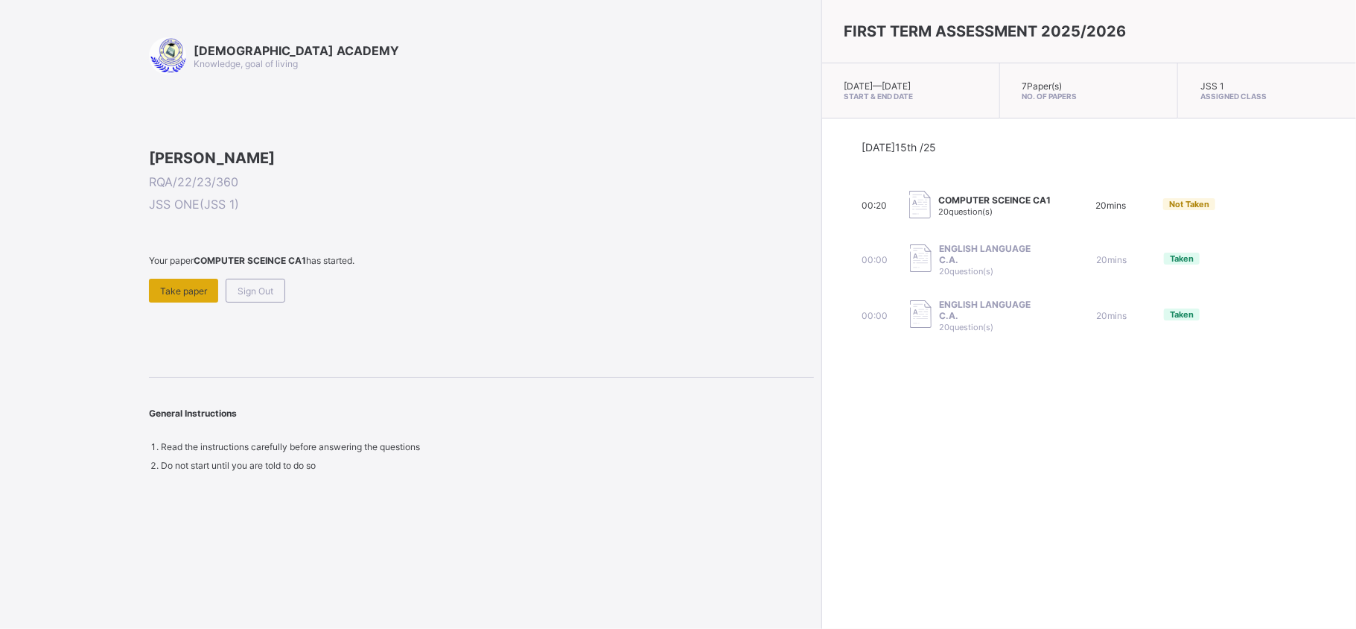
click at [191, 296] on span "Take paper" at bounding box center [183, 290] width 47 height 11
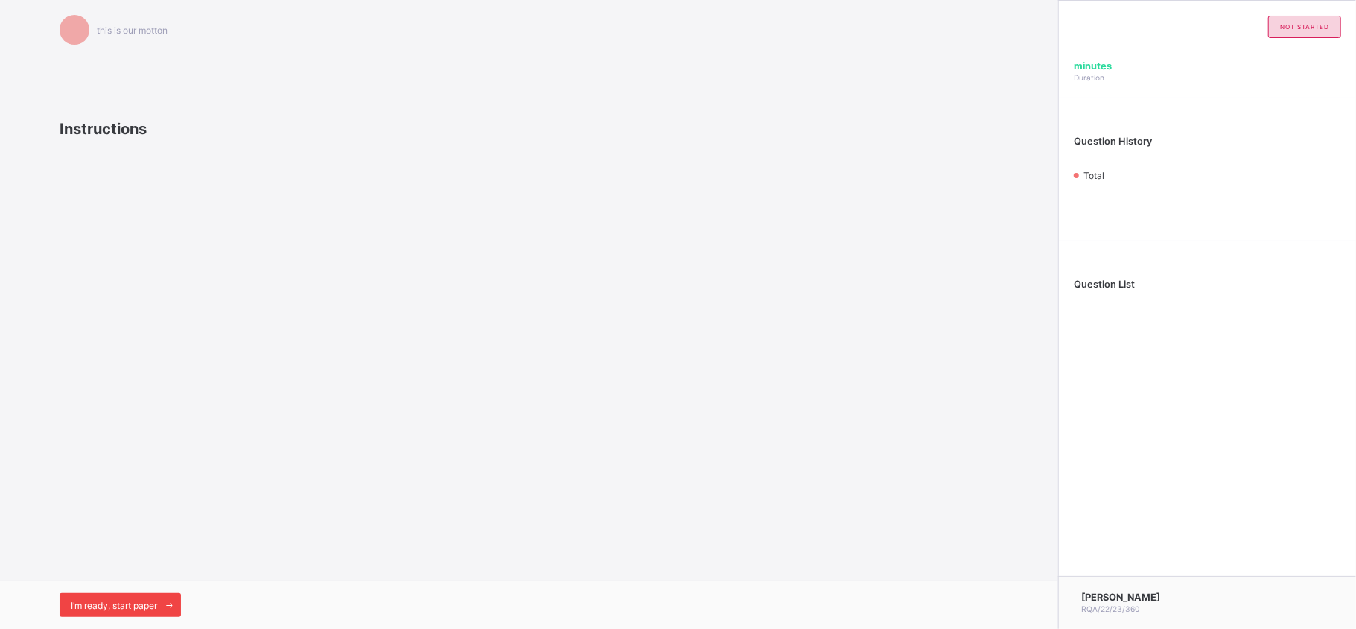
click at [127, 612] on div "I’m ready, start paper" at bounding box center [120, 605] width 121 height 24
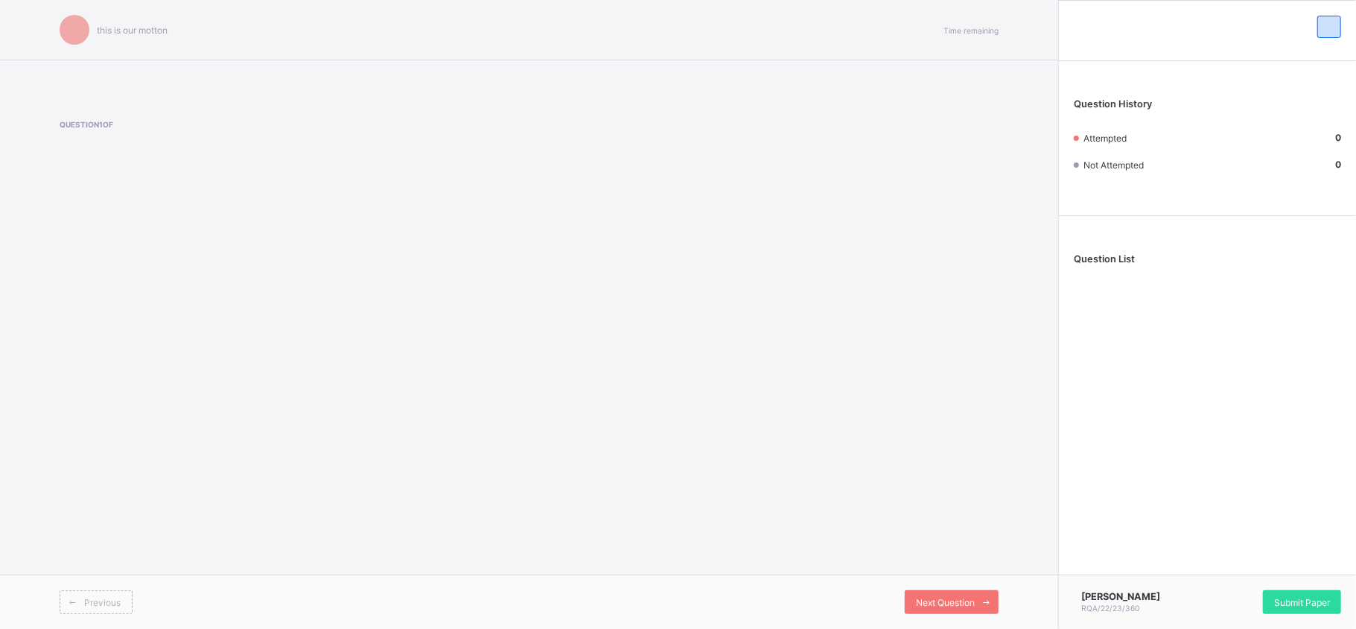
click at [88, 133] on span at bounding box center [339, 140] width 559 height 22
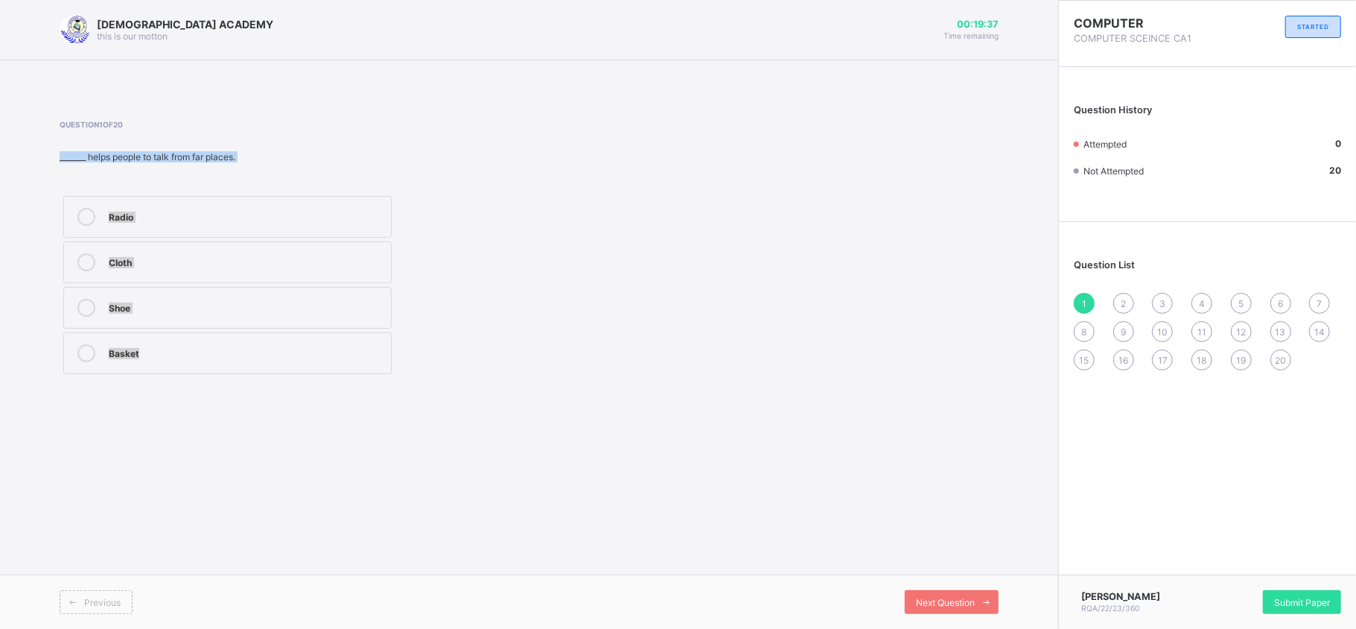
click at [81, 215] on icon at bounding box center [86, 217] width 18 height 18
click at [1120, 307] on div "2" at bounding box center [1124, 303] width 21 height 21
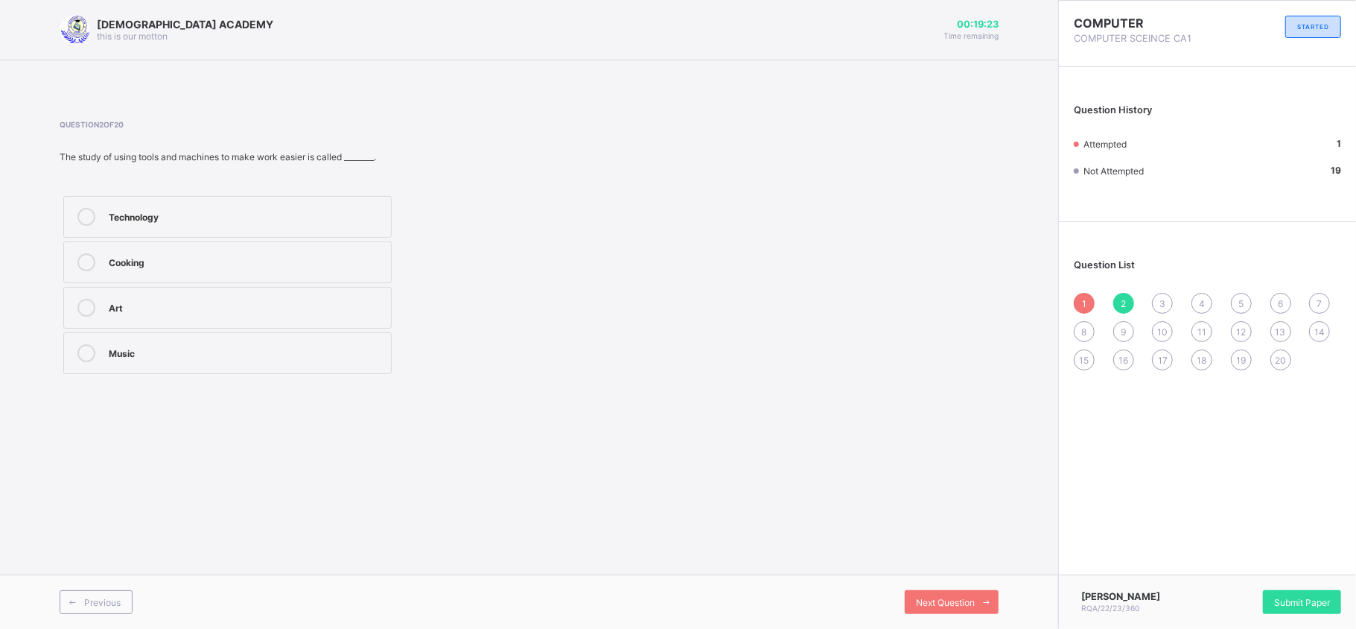
click at [93, 221] on icon at bounding box center [86, 217] width 18 height 18
click at [965, 590] on div "Next Question" at bounding box center [952, 602] width 94 height 24
click at [224, 203] on label "computer age" at bounding box center [227, 217] width 328 height 42
click at [976, 605] on span at bounding box center [987, 602] width 24 height 24
click at [147, 311] on div "Beating drum" at bounding box center [246, 306] width 275 height 15
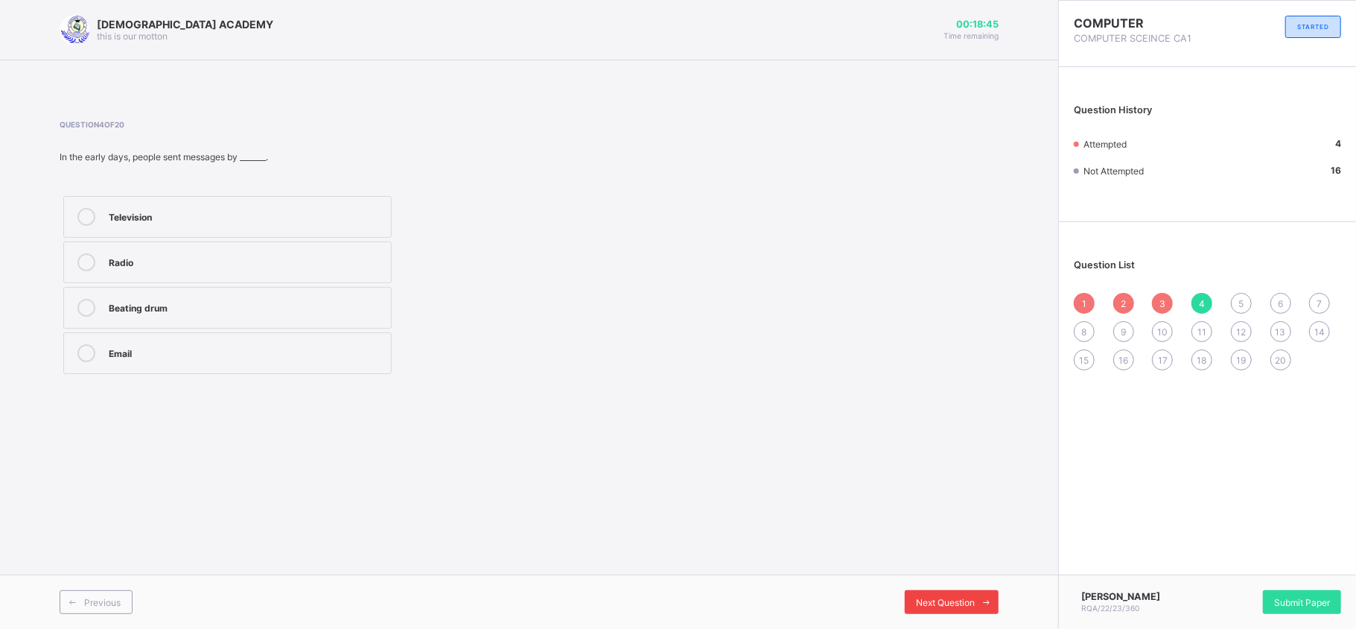
click at [972, 606] on span "Next Question" at bounding box center [945, 602] width 59 height 11
click at [1085, 308] on div "1" at bounding box center [1084, 303] width 21 height 21
click at [1198, 302] on div "4" at bounding box center [1202, 303] width 21 height 21
click at [1236, 298] on div "5" at bounding box center [1241, 303] width 21 height 21
click at [182, 335] on label "Ccomputer age" at bounding box center [227, 353] width 328 height 42
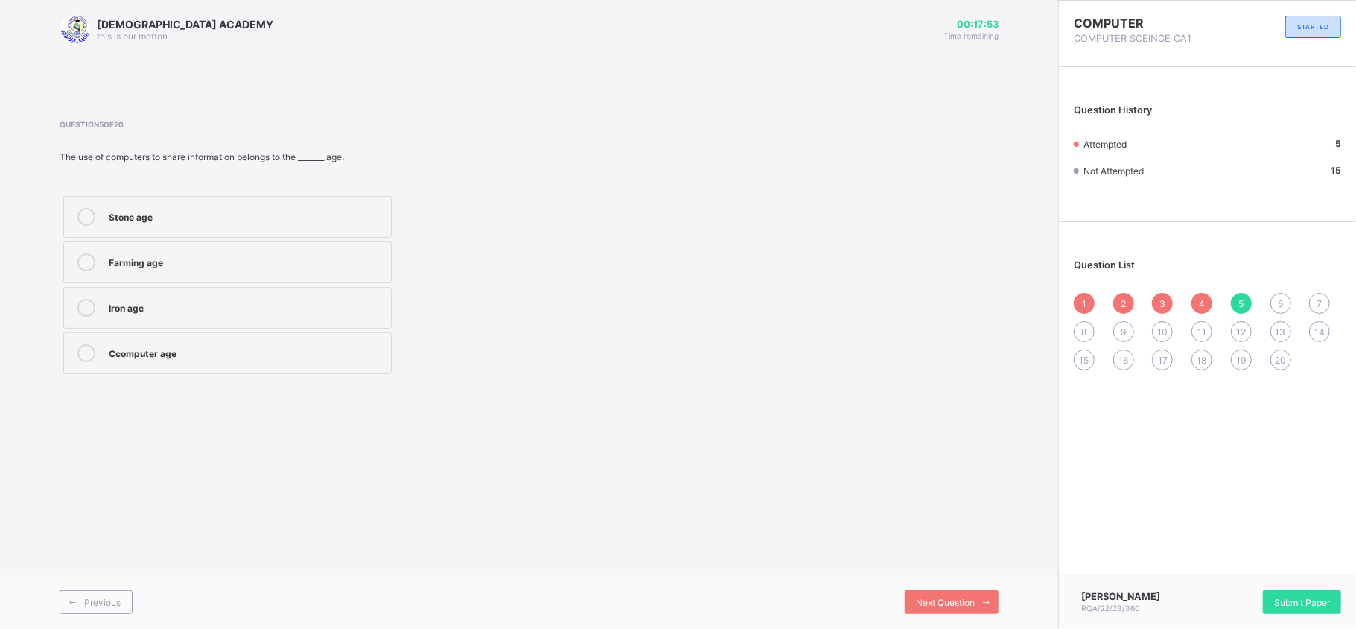
click at [1202, 302] on span "4" at bounding box center [1202, 303] width 6 height 11
click at [1161, 308] on span "3" at bounding box center [1163, 303] width 6 height 11
click at [85, 253] on icon at bounding box center [86, 262] width 18 height 18
click at [1235, 302] on div "5" at bounding box center [1241, 303] width 21 height 21
click at [1280, 305] on span "6" at bounding box center [1280, 303] width 5 height 11
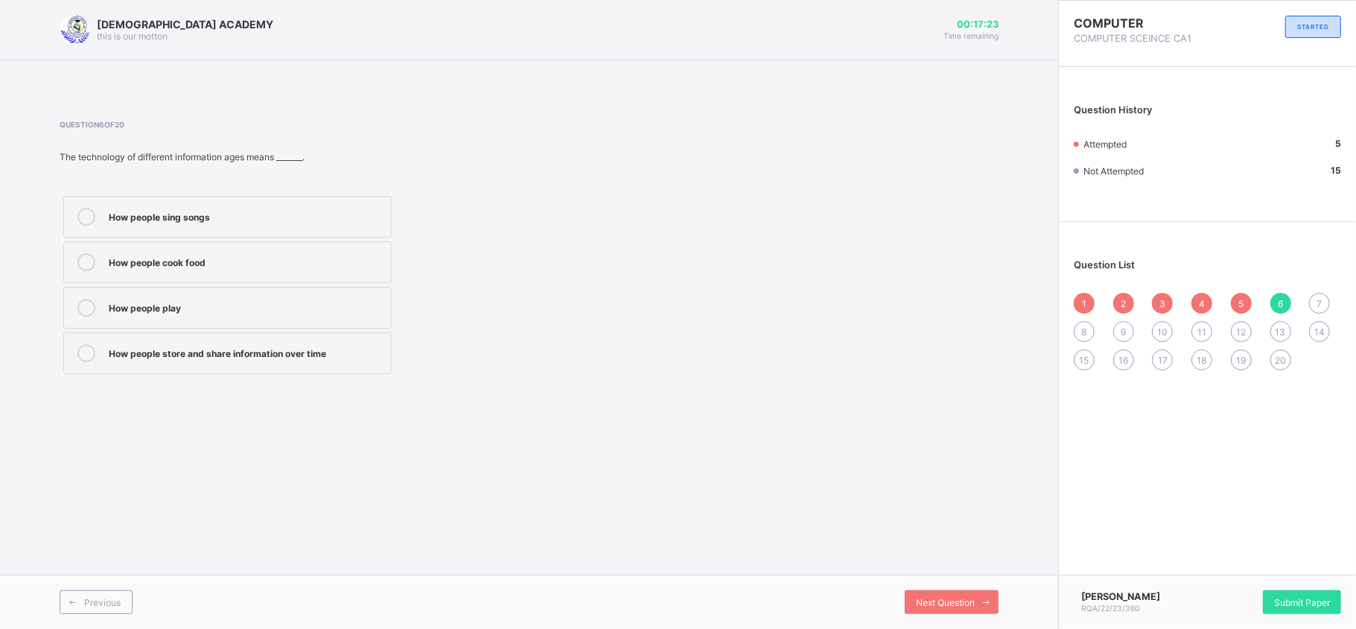
click at [80, 362] on div at bounding box center [87, 353] width 30 height 18
click at [1318, 304] on span "7" at bounding box center [1320, 303] width 5 height 11
click at [96, 307] on div at bounding box center [87, 308] width 30 height 18
click at [1085, 334] on span "8" at bounding box center [1084, 331] width 5 height 11
click at [83, 266] on icon at bounding box center [86, 262] width 18 height 18
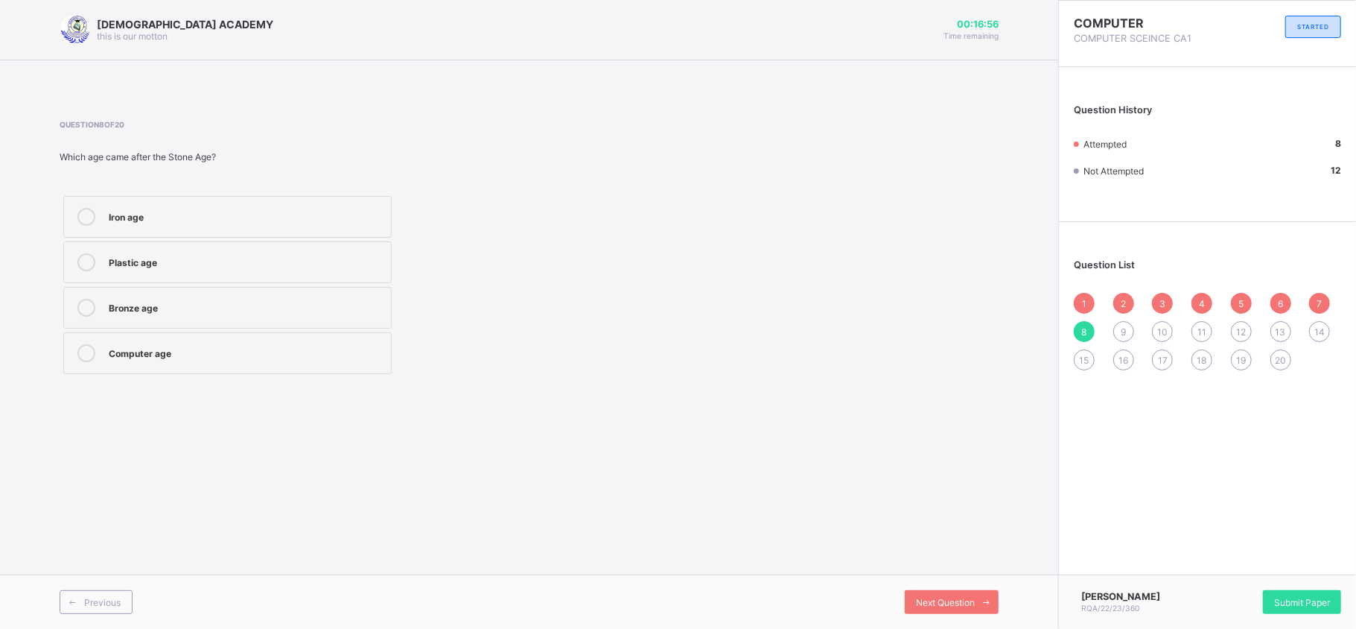
click at [1133, 334] on div "9" at bounding box center [1124, 331] width 21 height 21
click at [159, 308] on div "Writing age" at bounding box center [246, 306] width 275 height 15
click at [1162, 328] on span "10" at bounding box center [1163, 331] width 10 height 11
click at [168, 219] on div "Computer age" at bounding box center [246, 215] width 275 height 15
click at [1210, 340] on div "1 2 3 4 5 6 7 8 9 10 11 12 13 14 15 16 17 18 19 20" at bounding box center [1207, 331] width 267 height 77
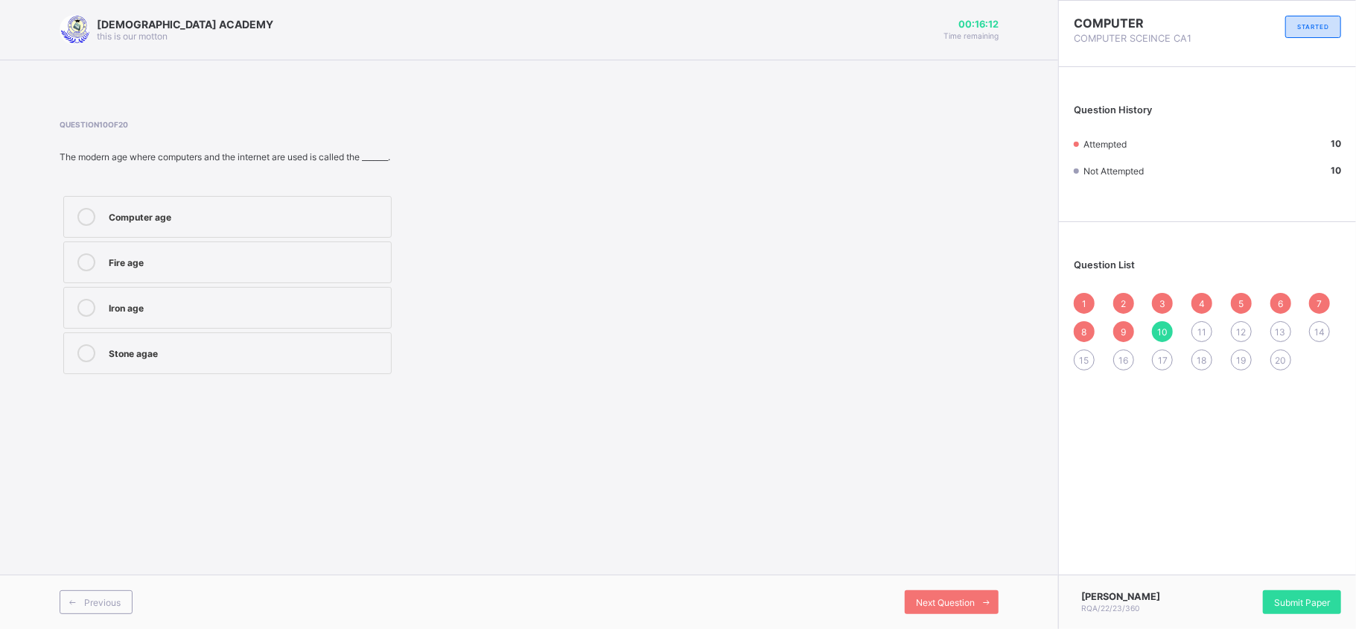
click at [1202, 334] on span "11" at bounding box center [1202, 331] width 9 height 11
click at [232, 289] on label "Writing letters" at bounding box center [227, 308] width 328 height 42
click at [223, 299] on label "Writing letters" at bounding box center [227, 308] width 328 height 42
click at [206, 293] on label "Writing letters" at bounding box center [227, 308] width 328 height 42
click at [237, 222] on div "Telephone" at bounding box center [246, 215] width 275 height 15
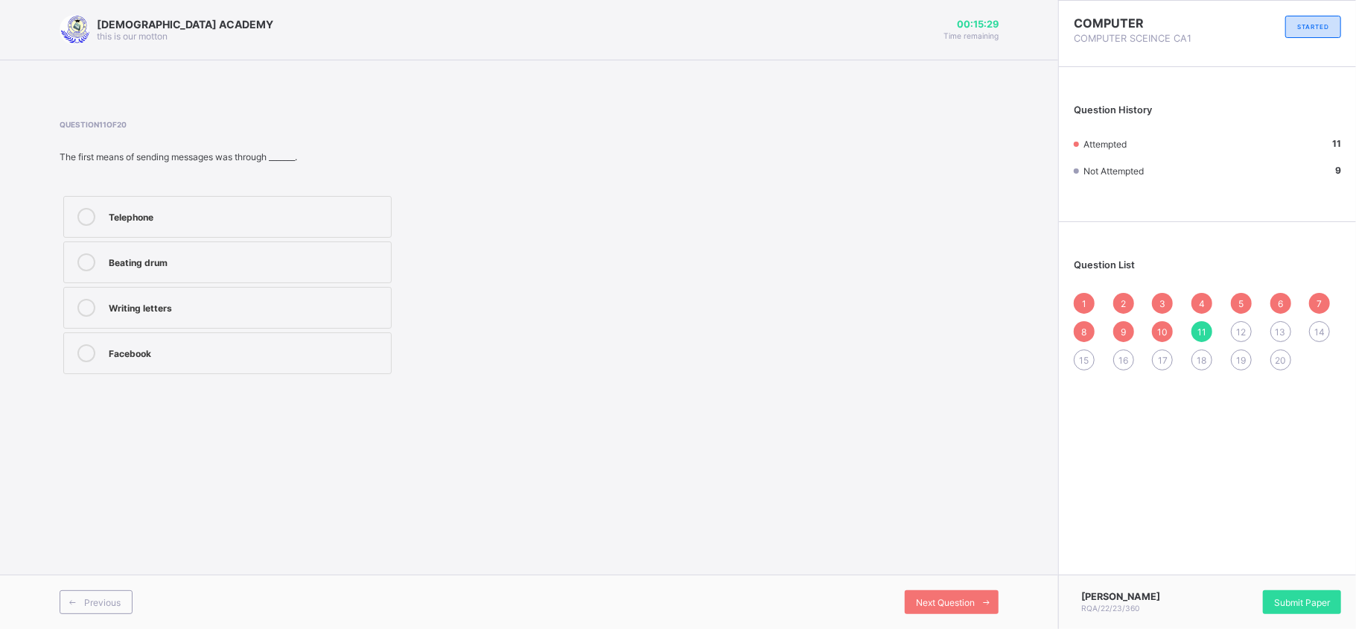
click at [243, 307] on div "Writing letters" at bounding box center [246, 306] width 275 height 15
click at [1235, 329] on div "12" at bounding box center [1241, 331] width 21 height 21
click at [117, 346] on div "Sticks and stones" at bounding box center [246, 351] width 275 height 15
click at [1282, 328] on span "13" at bounding box center [1281, 331] width 10 height 11
click at [99, 259] on div at bounding box center [87, 262] width 30 height 18
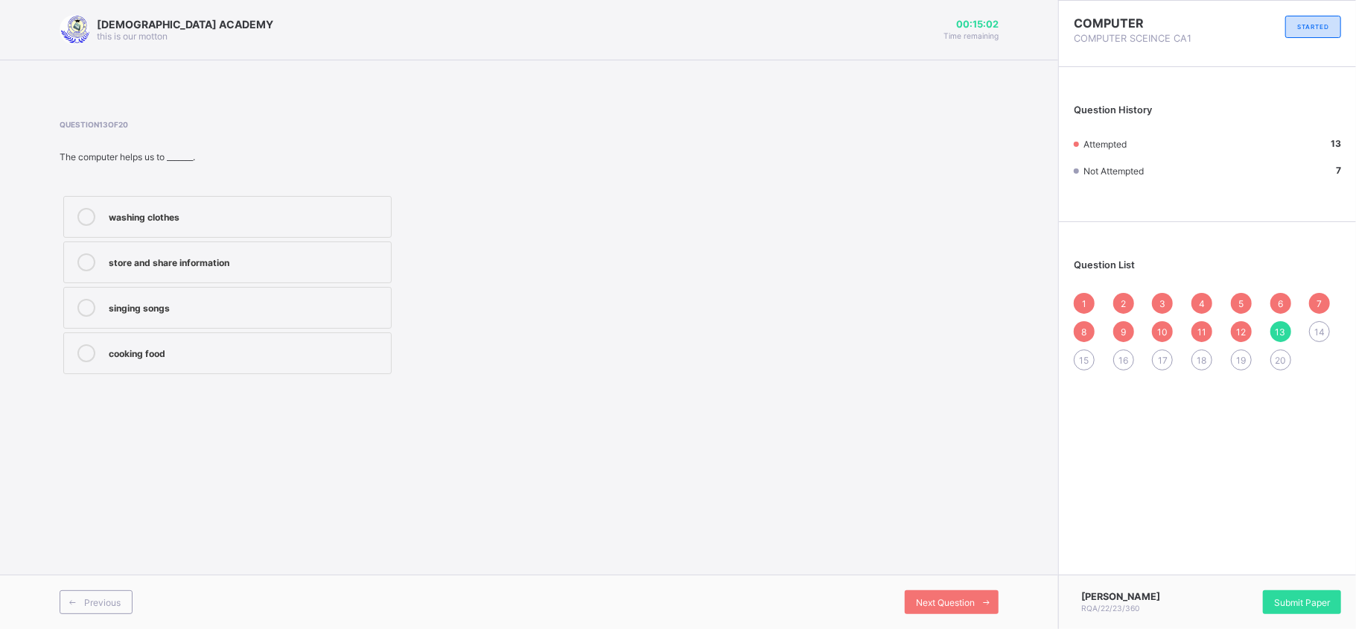
click at [1323, 331] on span "14" at bounding box center [1320, 331] width 10 height 11
click at [215, 314] on div "Electronic age" at bounding box center [246, 306] width 275 height 15
click at [1088, 361] on span "15" at bounding box center [1085, 360] width 10 height 11
click at [203, 215] on div "Computer age" at bounding box center [246, 215] width 275 height 15
click at [1128, 361] on span "16" at bounding box center [1124, 360] width 10 height 11
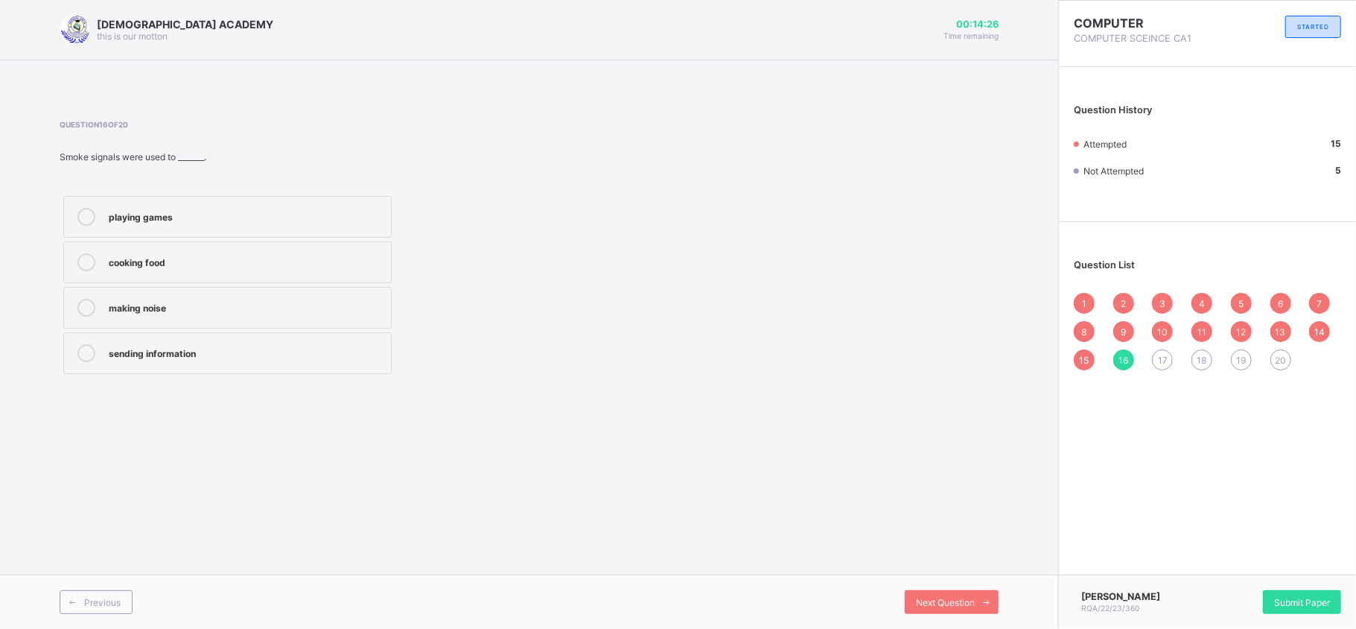
click at [231, 370] on label "sending information" at bounding box center [227, 353] width 328 height 42
click at [1168, 358] on span "17" at bounding box center [1163, 360] width 10 height 11
click at [84, 311] on icon at bounding box center [86, 308] width 18 height 18
click at [100, 260] on div at bounding box center [87, 262] width 30 height 18
click at [1204, 361] on span "18" at bounding box center [1203, 360] width 10 height 11
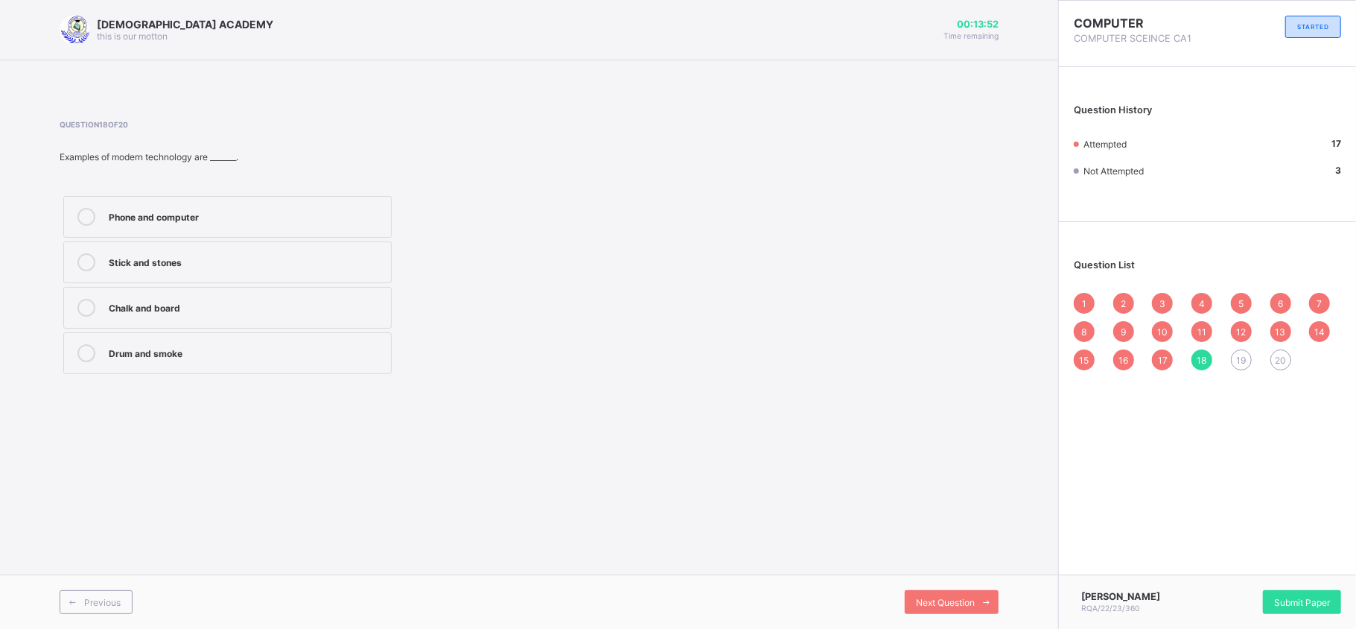
click at [122, 254] on div "Stick and stones" at bounding box center [246, 260] width 275 height 15
click at [1245, 361] on span "19" at bounding box center [1241, 360] width 10 height 11
click at [158, 209] on div "easier" at bounding box center [246, 215] width 275 height 15
click at [1277, 367] on div "20" at bounding box center [1281, 359] width 21 height 21
drag, startPoint x: 67, startPoint y: 234, endPoint x: 96, endPoint y: 216, distance: 34.1
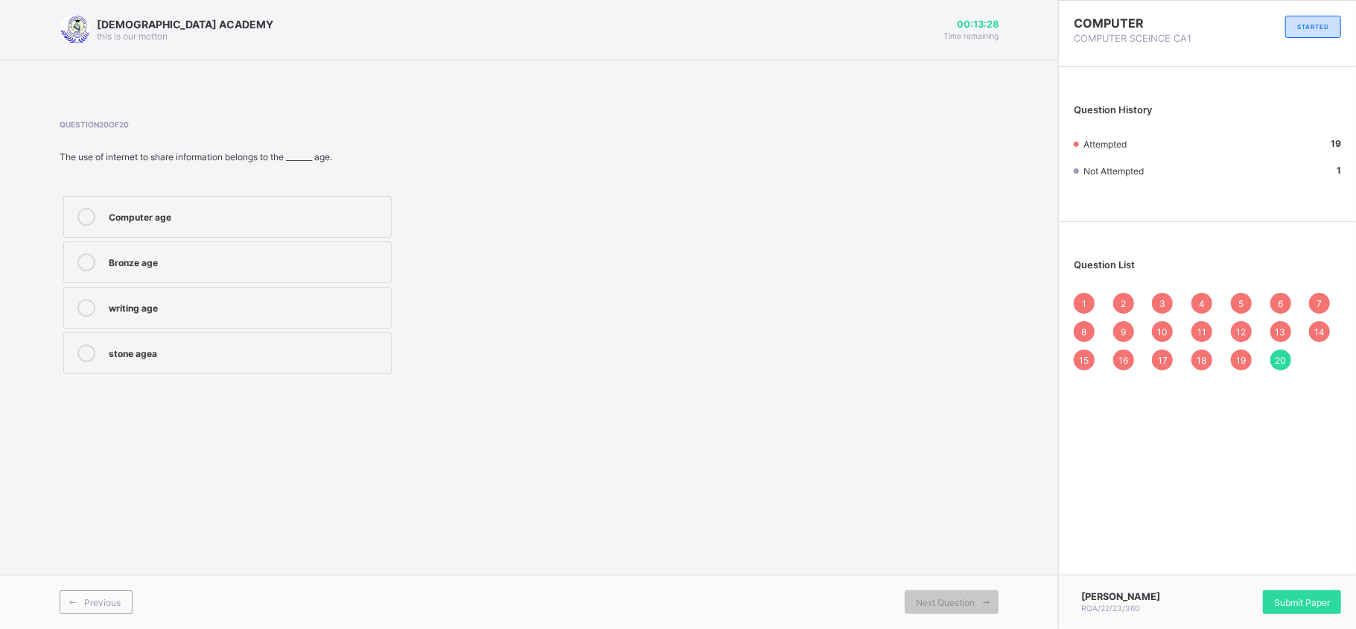
click at [96, 216] on label "Computer age" at bounding box center [227, 217] width 328 height 42
click at [96, 216] on div at bounding box center [87, 217] width 30 height 18
click at [1300, 606] on span "Submit Paper" at bounding box center [1302, 602] width 56 height 11
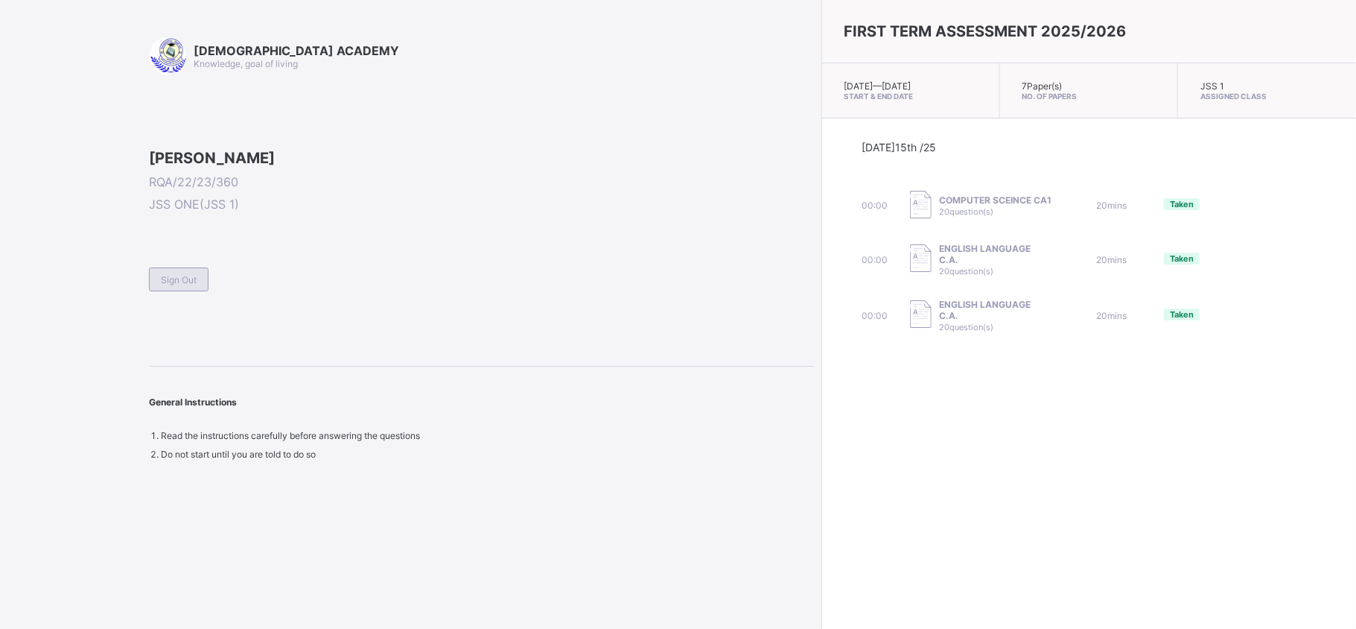
click at [180, 285] on span "Sign Out" at bounding box center [179, 279] width 36 height 11
